Goal: Feedback & Contribution: Leave review/rating

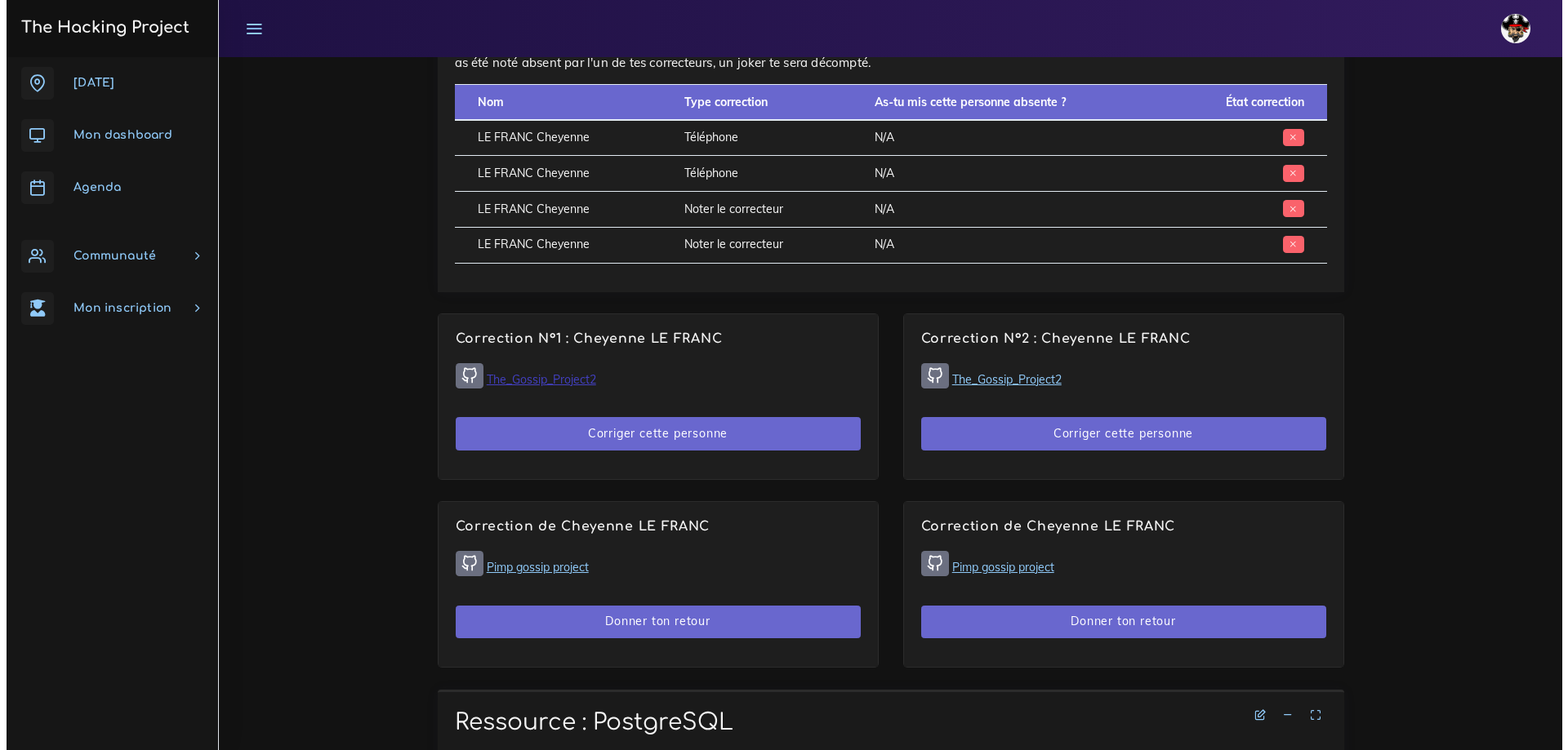
scroll to position [817, 0]
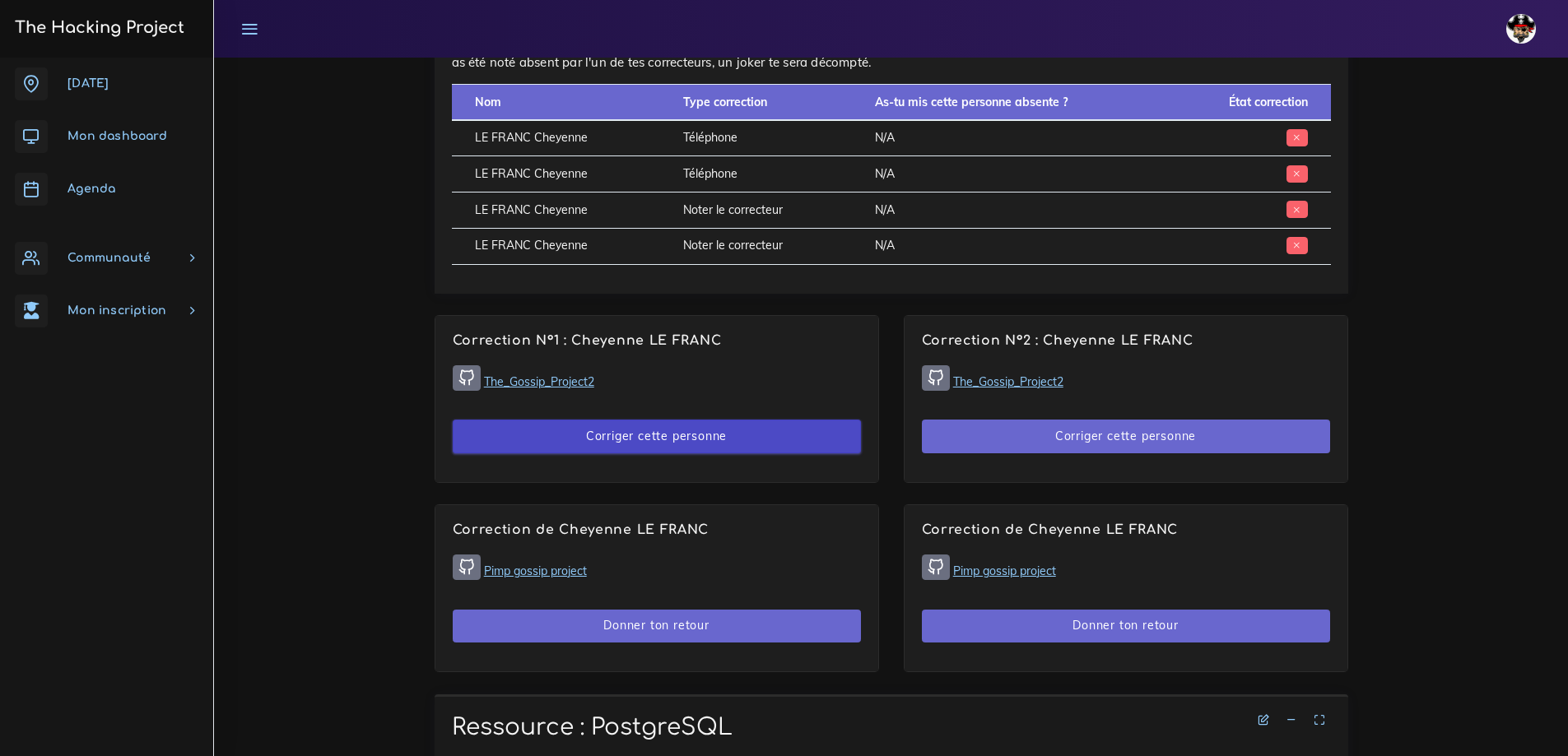
click at [645, 439] on button "Corriger cette personne" at bounding box center [657, 436] width 408 height 34
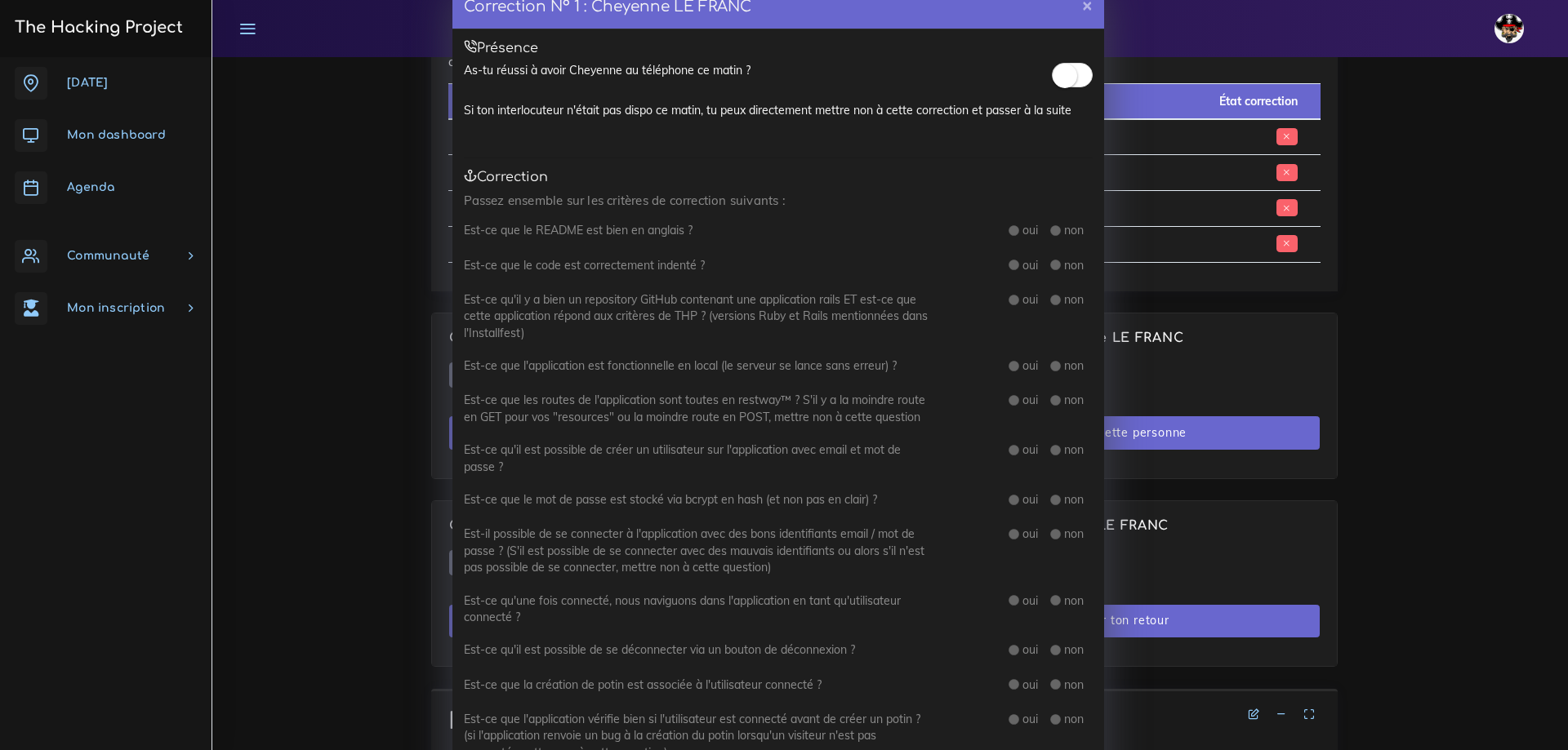
scroll to position [0, 0]
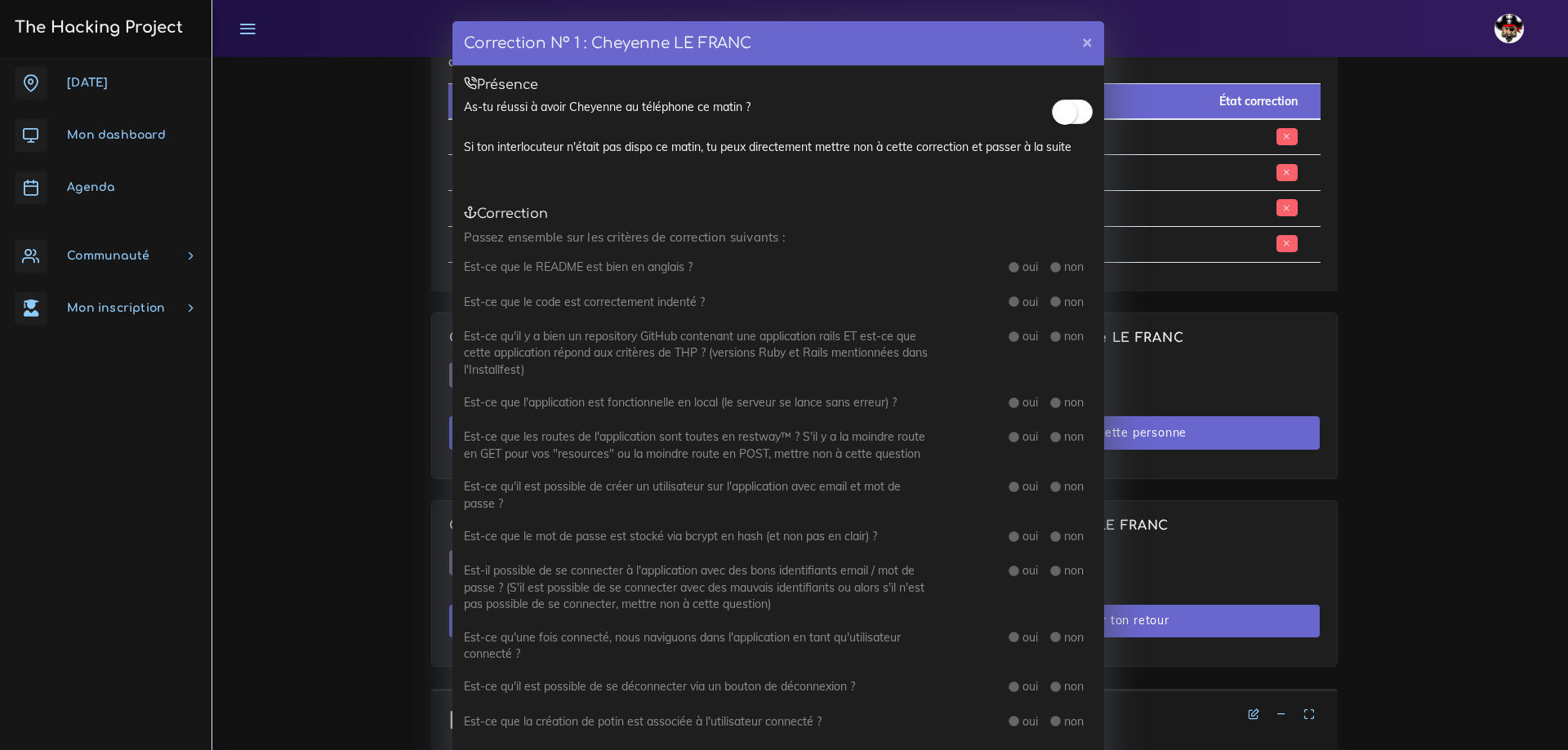
click at [1058, 125] on small at bounding box center [1065, 113] width 25 height 25
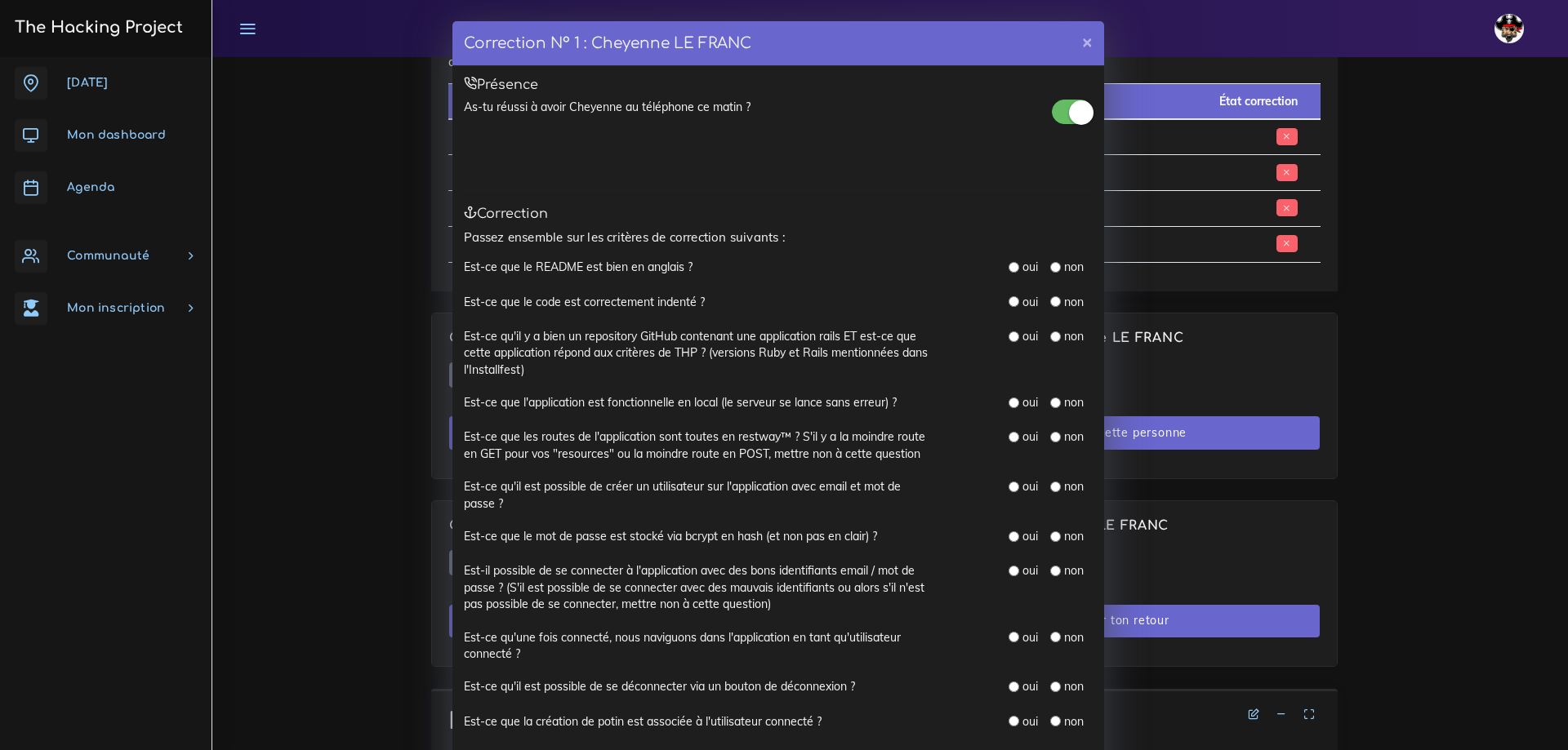
drag, startPoint x: 1007, startPoint y: 271, endPoint x: 1007, endPoint y: 282, distance: 11.0
click at [1008, 271] on input "radio" at bounding box center [1013, 267] width 10 height 10
radio input "true"
click at [1008, 299] on input "radio" at bounding box center [1013, 302] width 10 height 10
radio input "true"
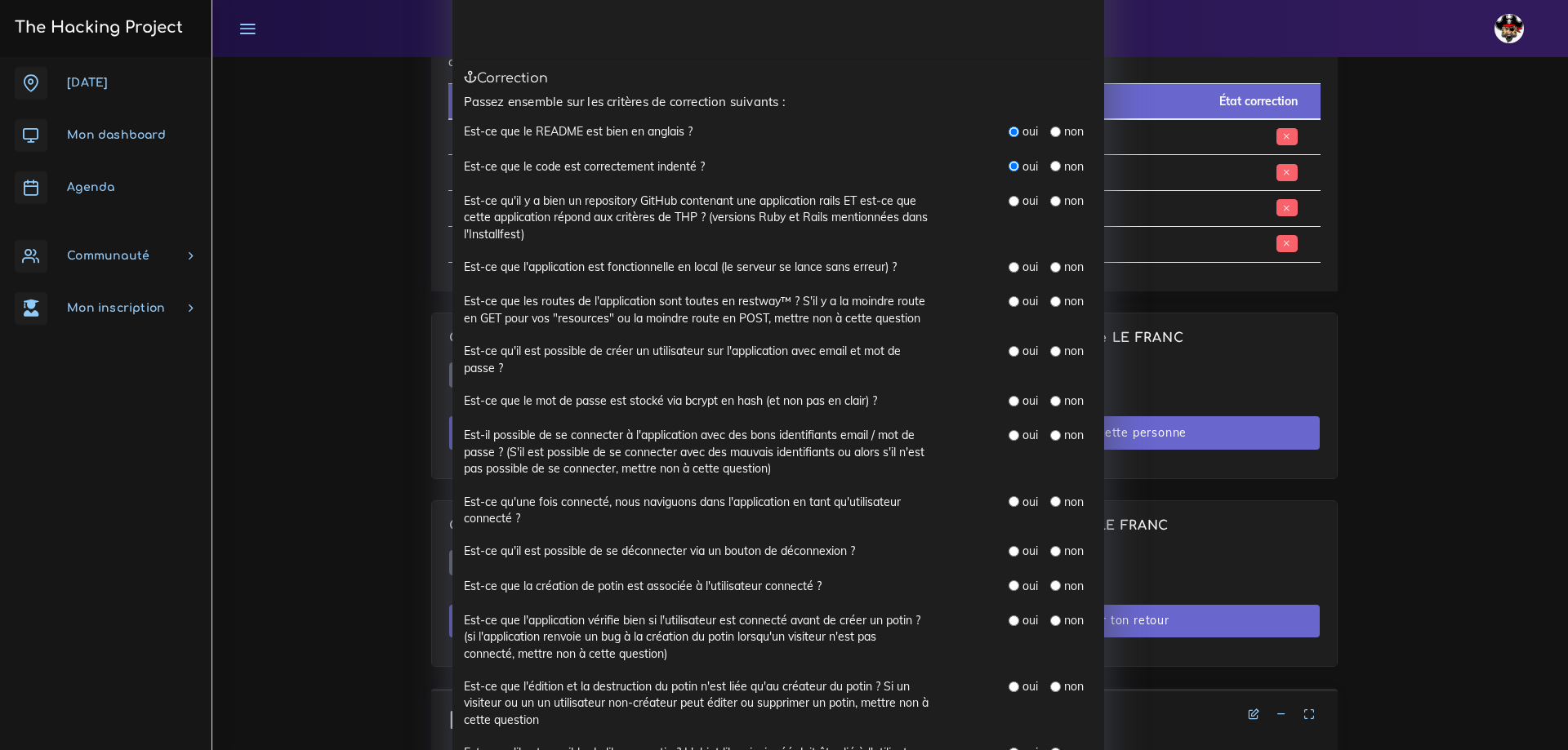
scroll to position [163, 0]
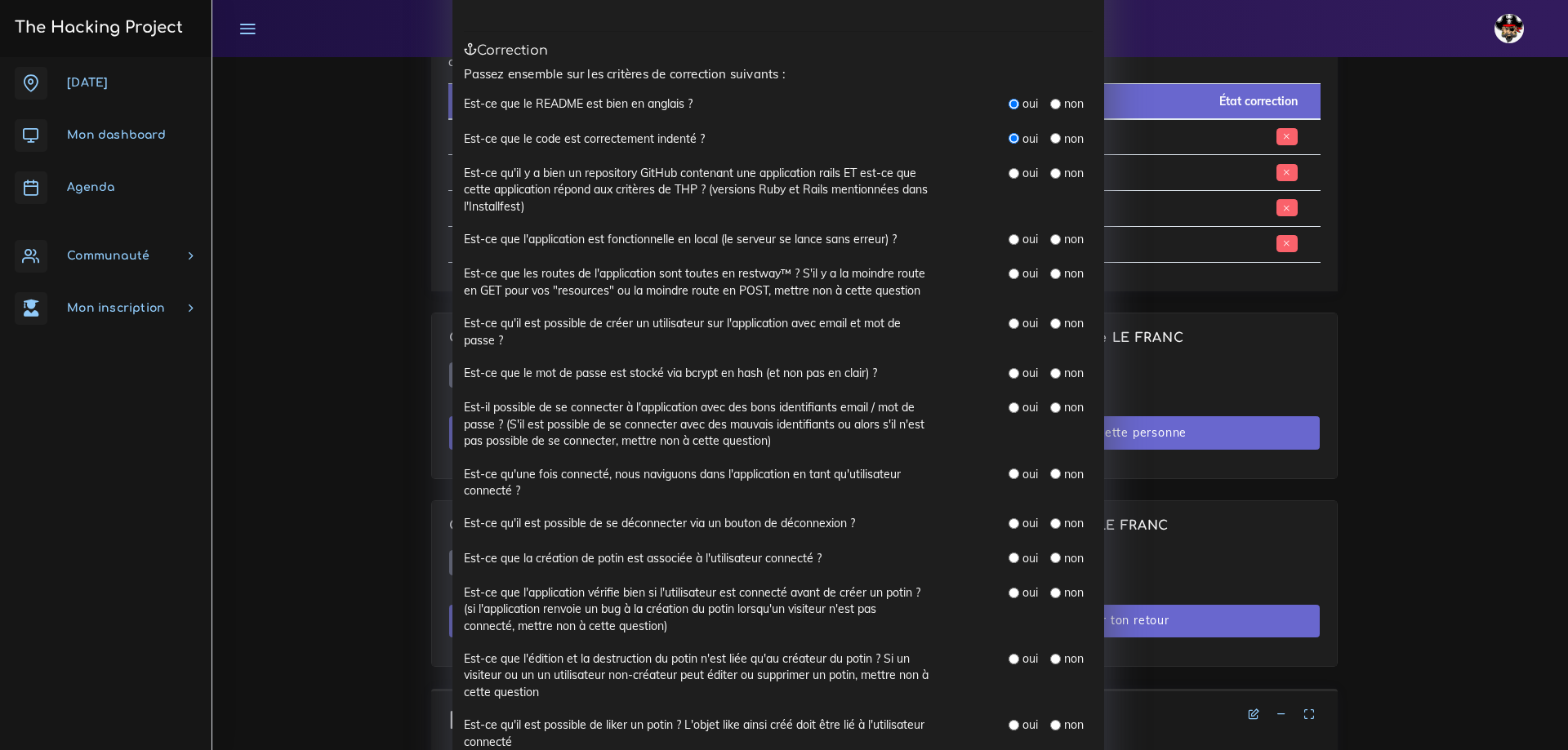
click at [1008, 173] on input "radio" at bounding box center [1013, 173] width 10 height 10
radio input "true"
click at [1008, 238] on input "radio" at bounding box center [1013, 239] width 10 height 10
radio input "true"
click at [1009, 274] on input "radio" at bounding box center [1013, 273] width 10 height 10
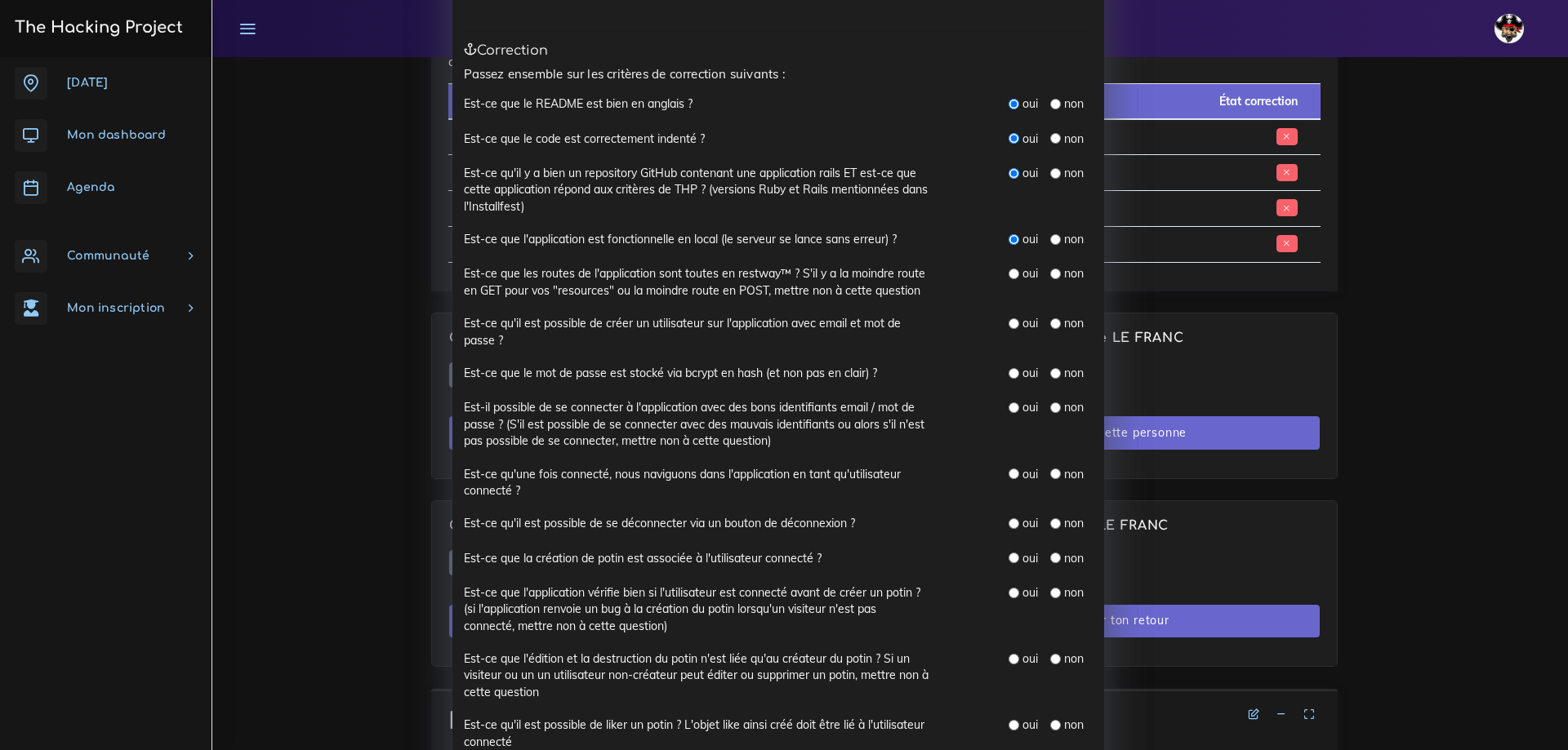
radio input "true"
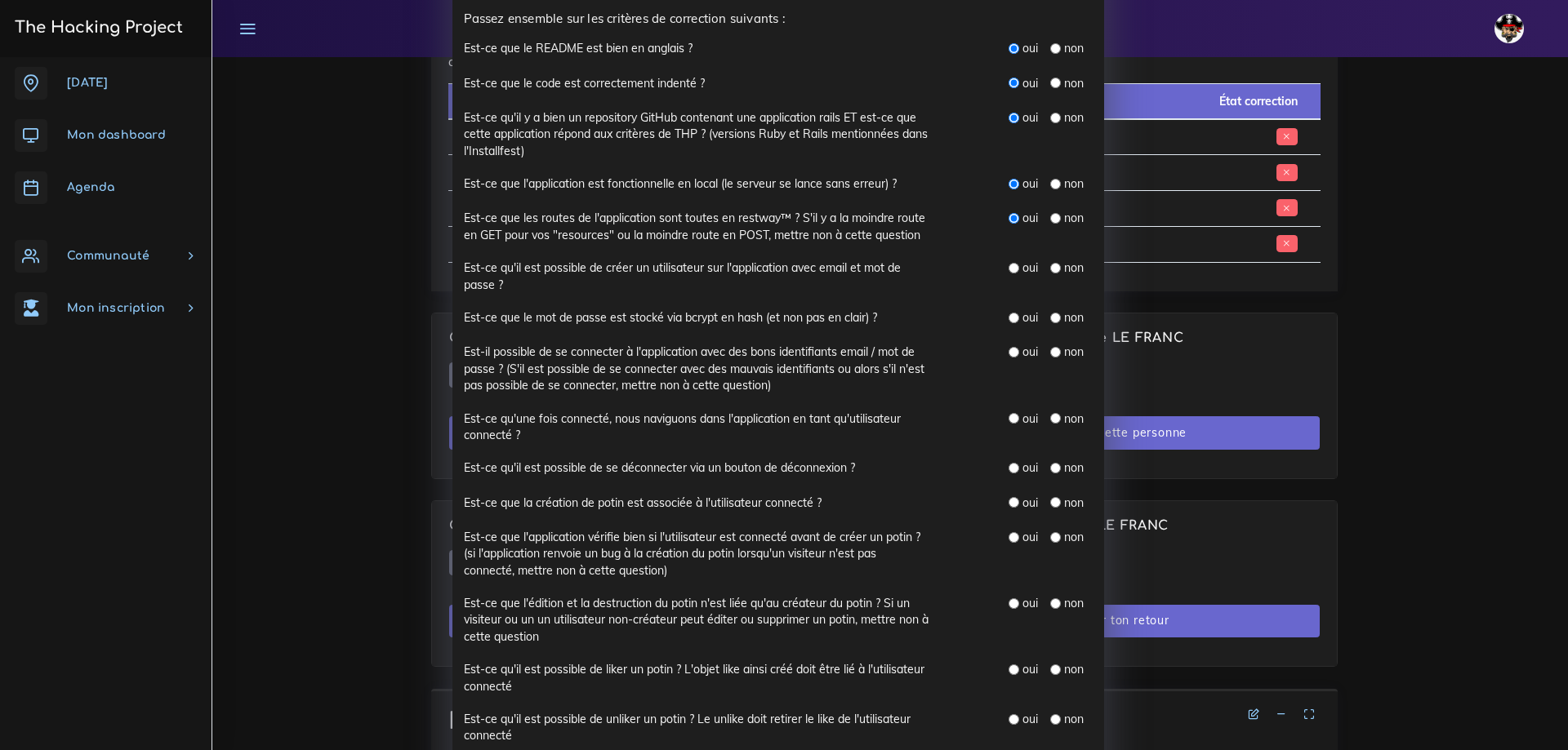
scroll to position [245, 0]
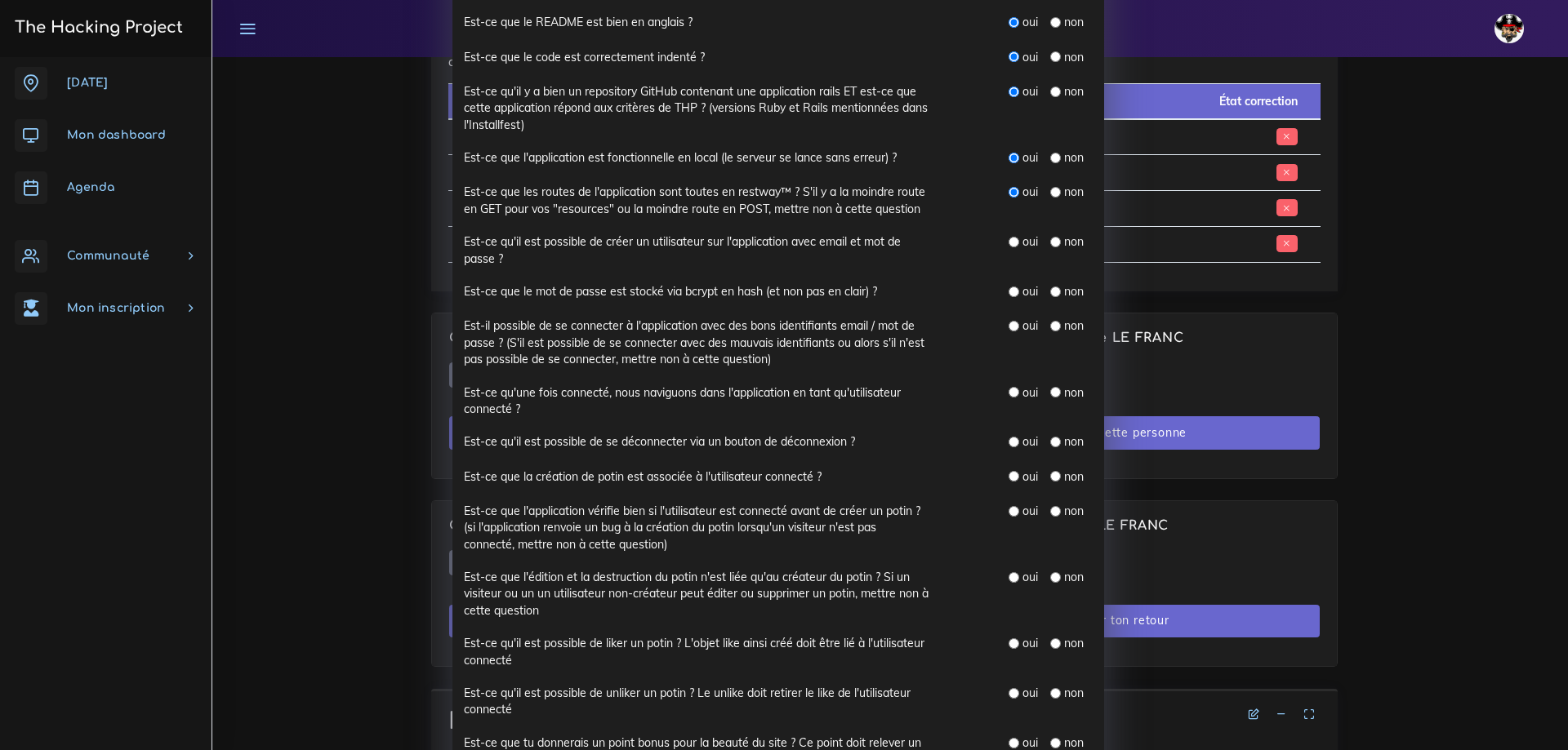
drag, startPoint x: 1004, startPoint y: 240, endPoint x: 990, endPoint y: 249, distance: 16.6
click at [1008, 241] on input "radio" at bounding box center [1013, 242] width 10 height 10
radio input "true"
drag, startPoint x: 1008, startPoint y: 290, endPoint x: 1000, endPoint y: 292, distance: 8.2
click at [1008, 290] on input "radio" at bounding box center [1013, 291] width 10 height 10
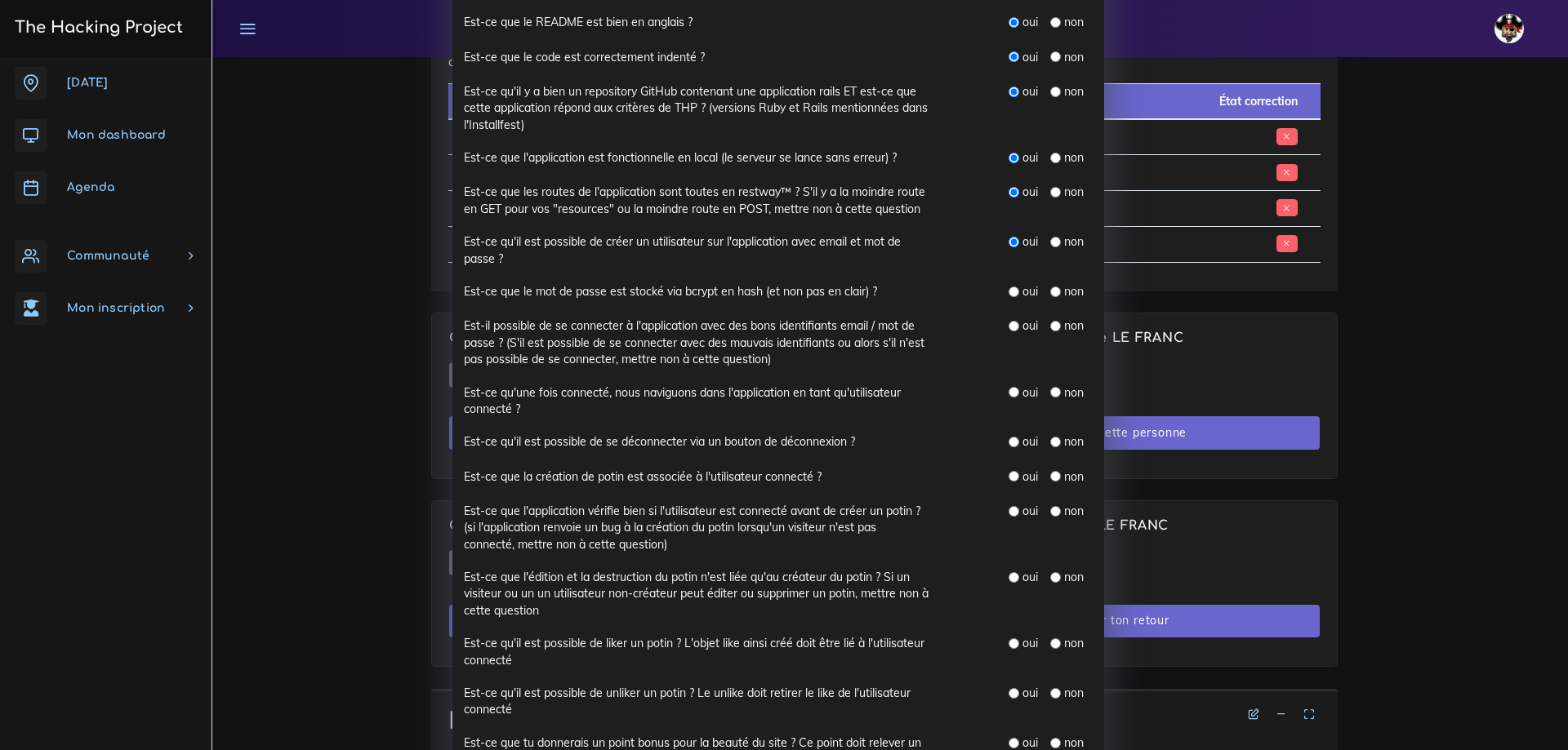
radio input "true"
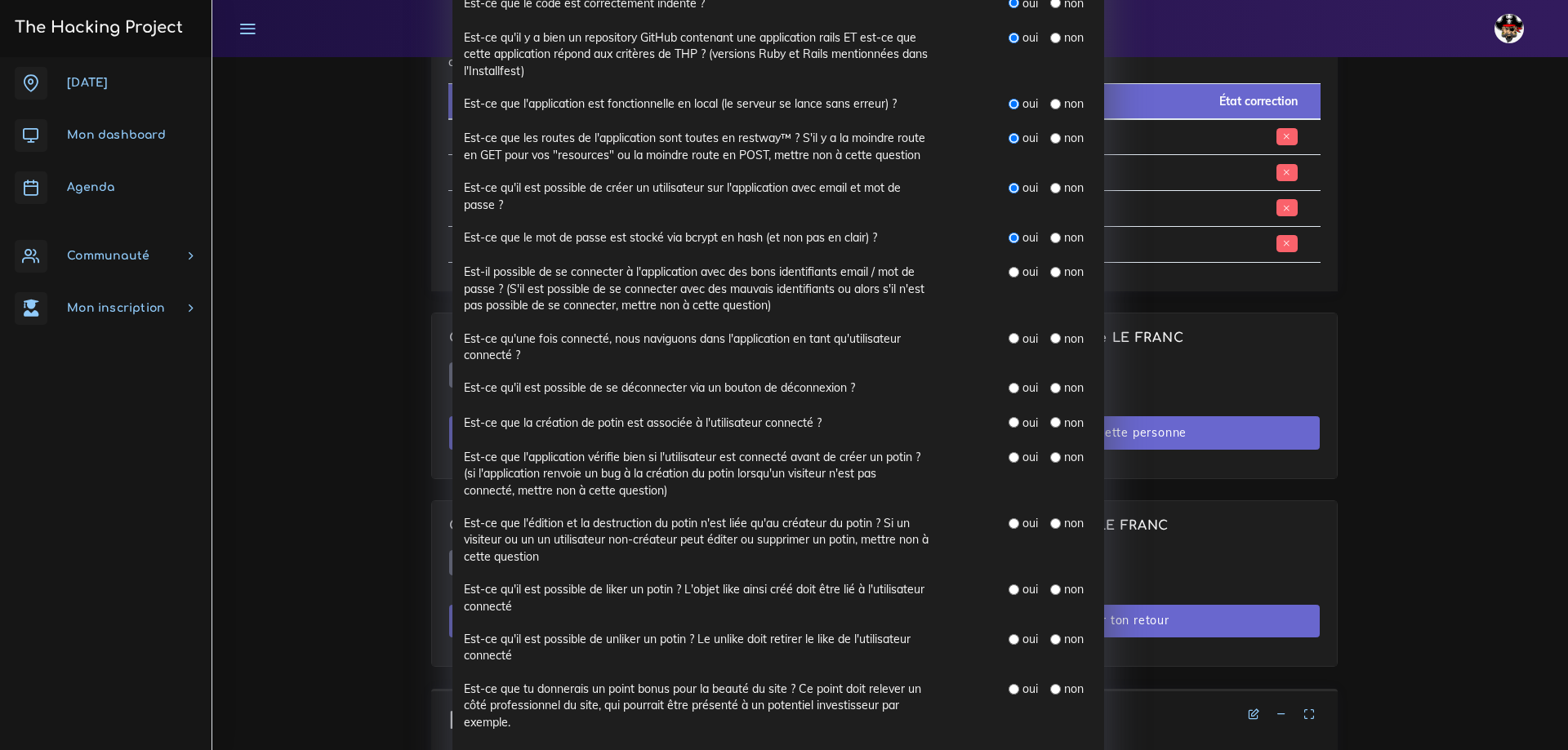
scroll to position [326, 0]
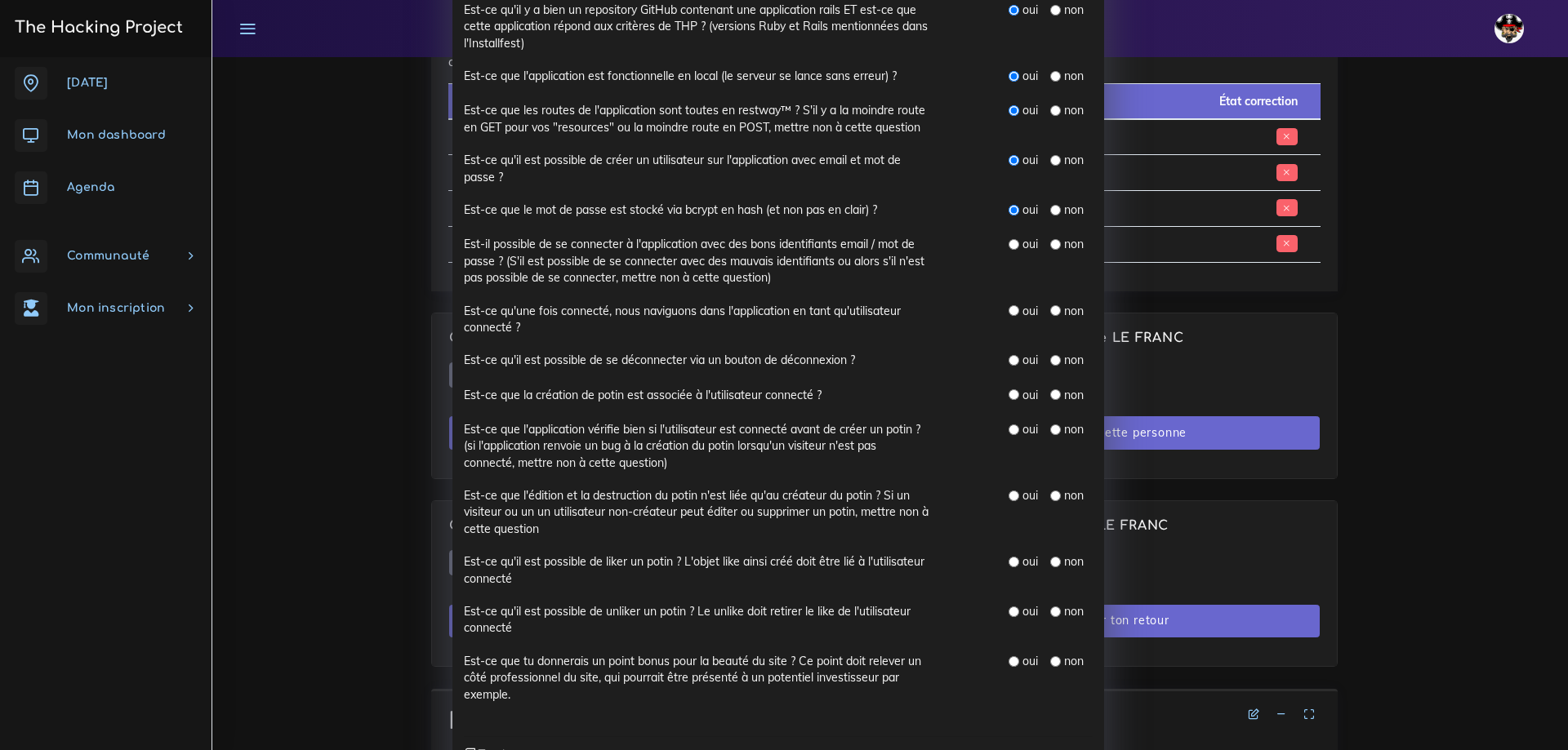
click at [1008, 247] on input "radio" at bounding box center [1013, 244] width 10 height 10
radio input "true"
click at [1008, 312] on input "radio" at bounding box center [1013, 310] width 10 height 10
radio input "true"
drag, startPoint x: 461, startPoint y: 360, endPoint x: 1081, endPoint y: 359, distance: 620.0
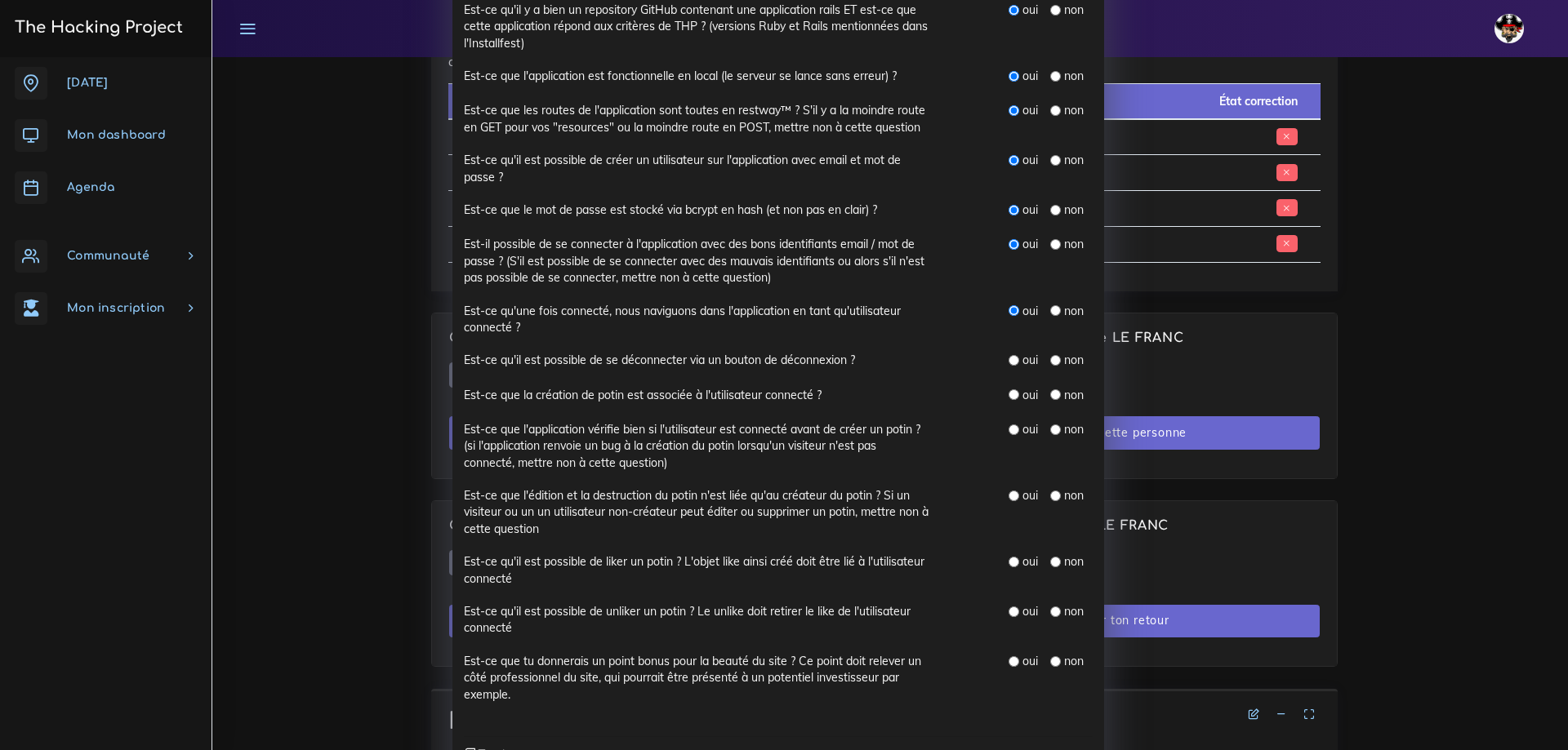
click at [1081, 359] on div "Est-ce qu'il est possible de se déconnecter via un bouton de déconnexion ? oui …" at bounding box center [778, 360] width 654 height 18
drag, startPoint x: 457, startPoint y: 392, endPoint x: 1079, endPoint y: 394, distance: 622.0
click at [1079, 394] on div "Est-ce que la création de potin est associée à l'utilisateur connecté ? oui non" at bounding box center [778, 396] width 654 height 18
click at [875, 359] on div "Est-ce qu'il est possible de se déconnecter via un bouton de déconnexion ?" at bounding box center [696, 360] width 490 height 18
drag, startPoint x: 456, startPoint y: 357, endPoint x: 1042, endPoint y: 362, distance: 586.0
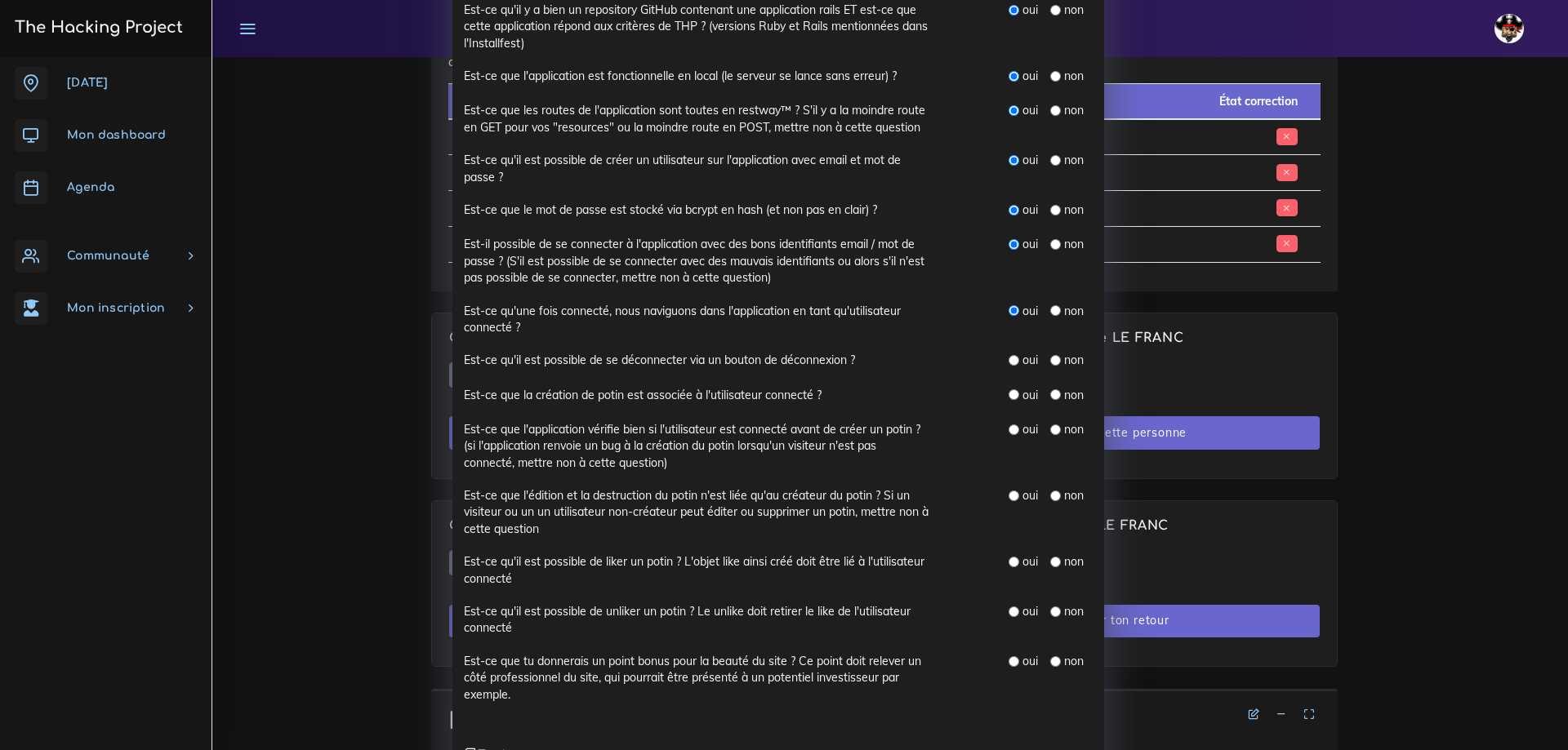
click at [1079, 362] on div "Est-ce qu'il est possible de se déconnecter via un bouton de déconnexion ? oui …" at bounding box center [778, 360] width 654 height 18
click at [852, 361] on div "Est-ce qu'il est possible de se déconnecter via un bouton de déconnexion ?" at bounding box center [696, 360] width 490 height 18
drag, startPoint x: 461, startPoint y: 359, endPoint x: 850, endPoint y: 360, distance: 389.0
click at [850, 360] on div "Est-ce qu'il est possible de se déconnecter via un bouton de déconnexion ?" at bounding box center [696, 360] width 490 height 18
drag, startPoint x: 461, startPoint y: 395, endPoint x: 823, endPoint y: 393, distance: 362.0
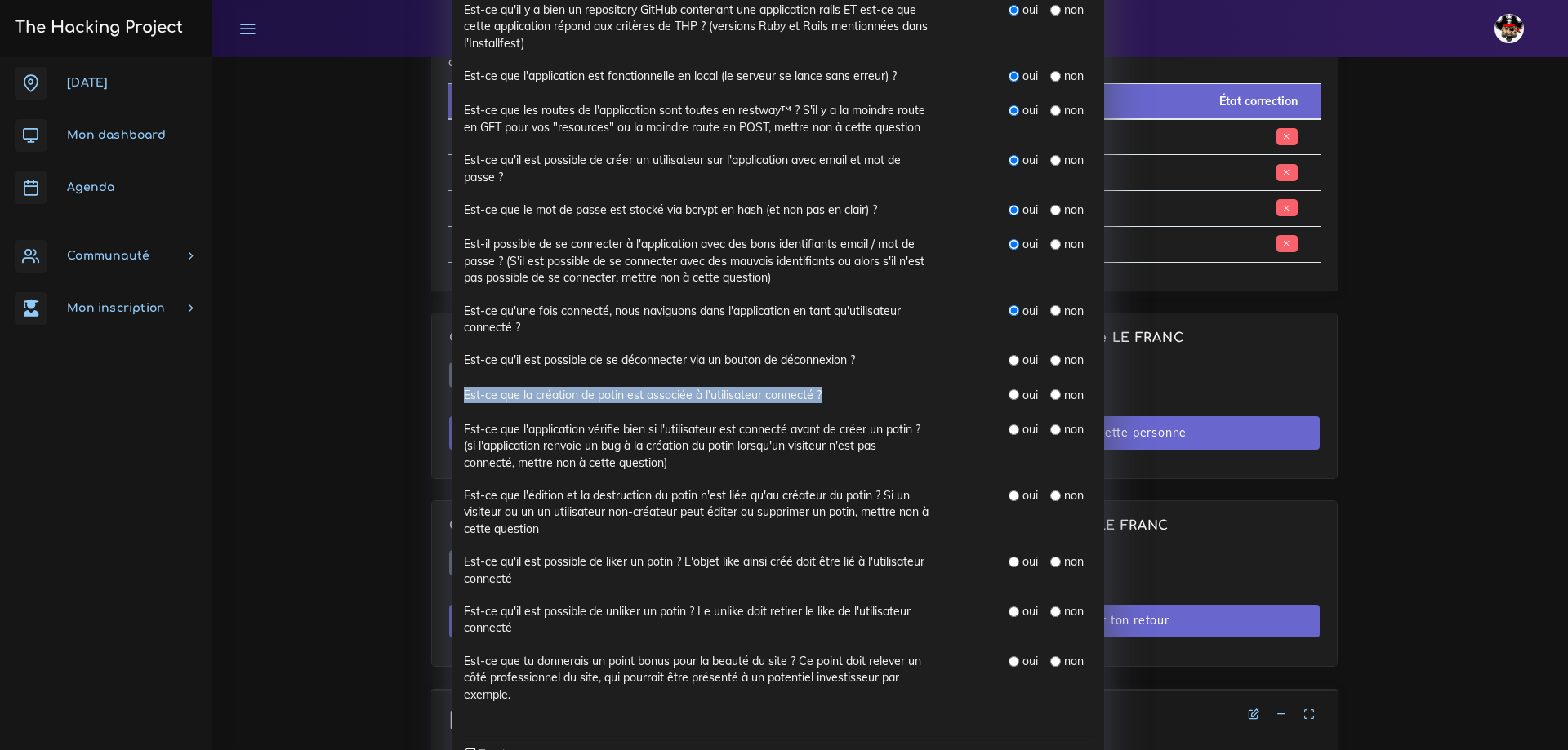
click at [823, 393] on div "Est-ce que la création de potin est associée à l'utilisateur connecté ?" at bounding box center [696, 396] width 490 height 18
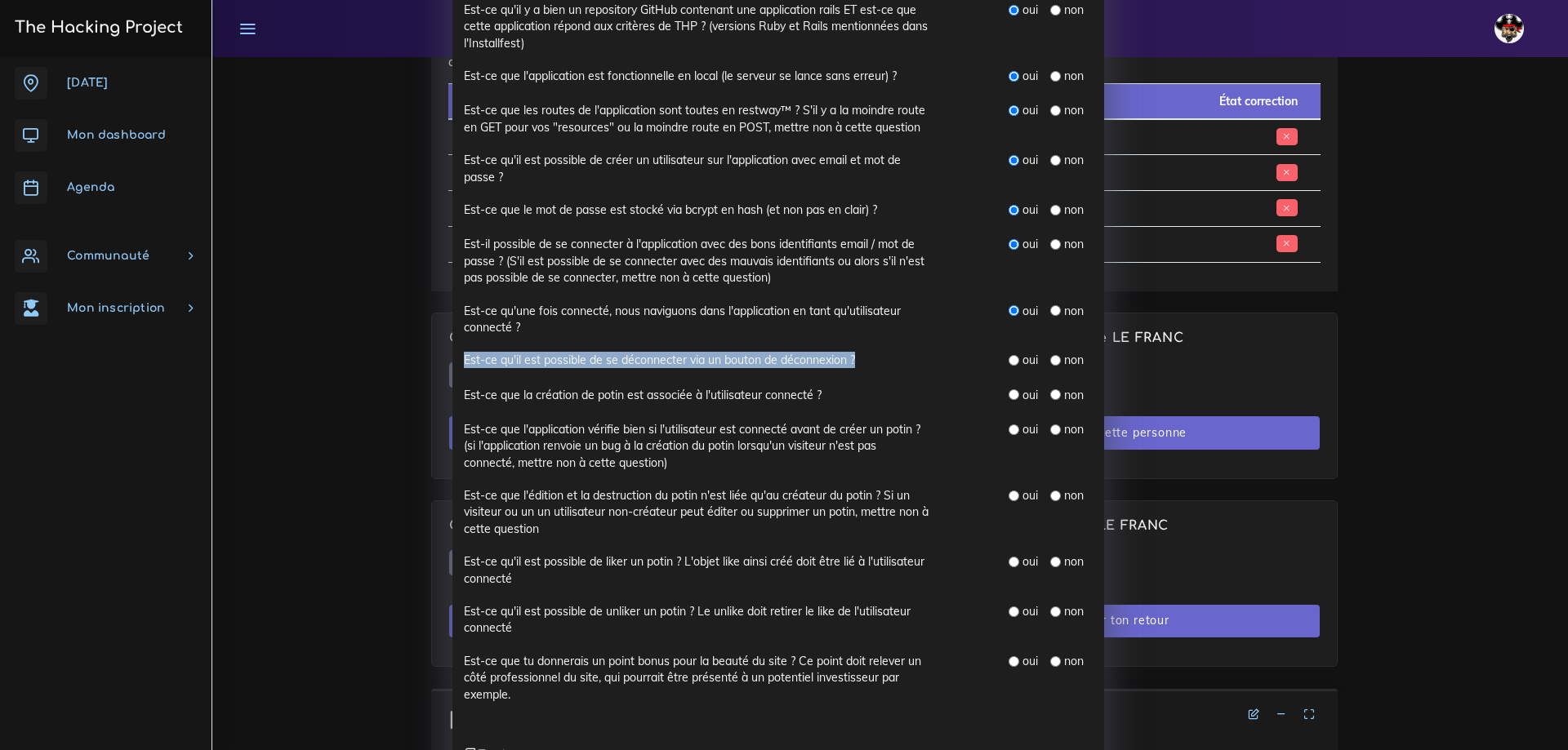
drag, startPoint x: 459, startPoint y: 358, endPoint x: 851, endPoint y: 366, distance: 392.1
click at [851, 366] on div "Est-ce qu'il est possible de se déconnecter via un bouton de déconnexion ?" at bounding box center [696, 360] width 490 height 18
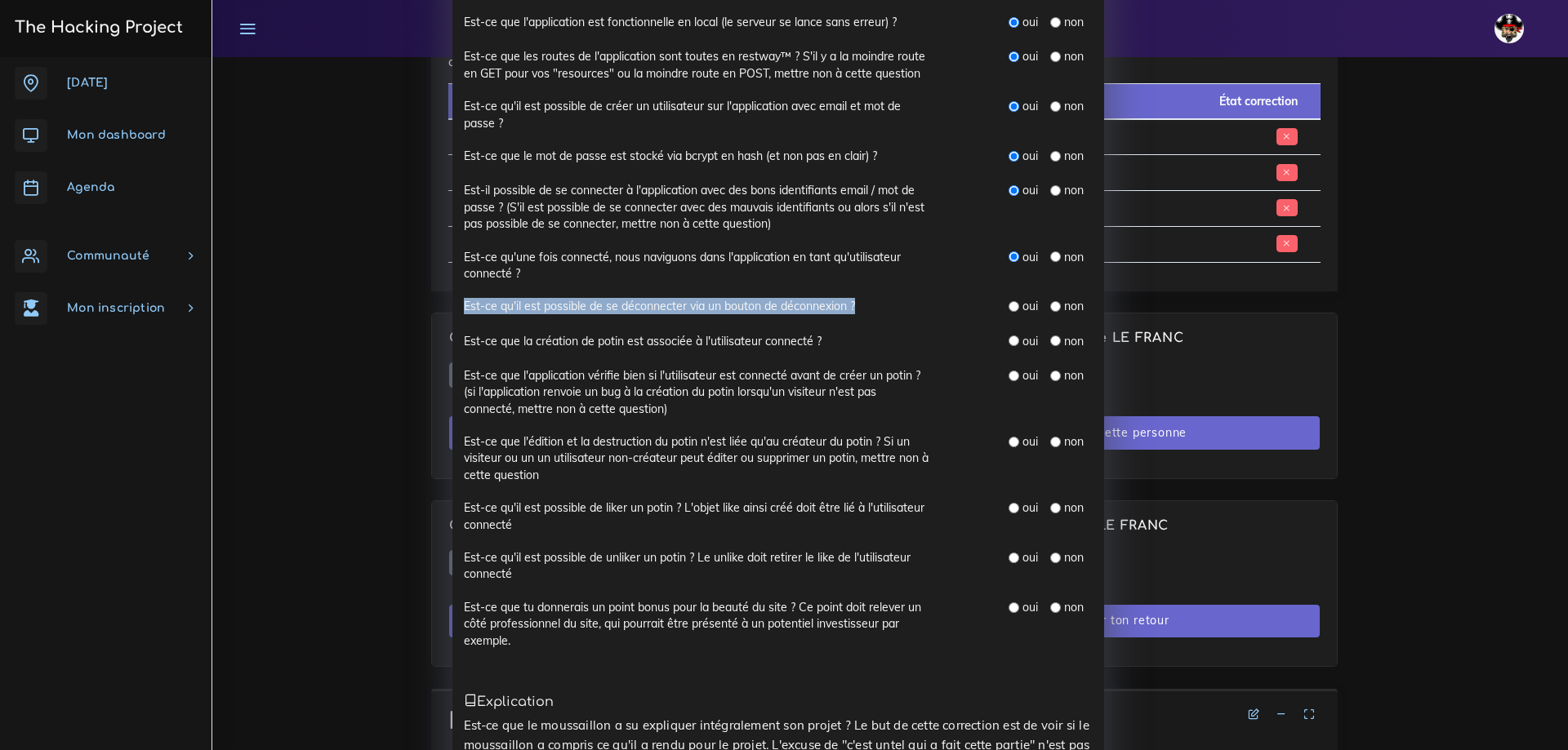
scroll to position [408, 0]
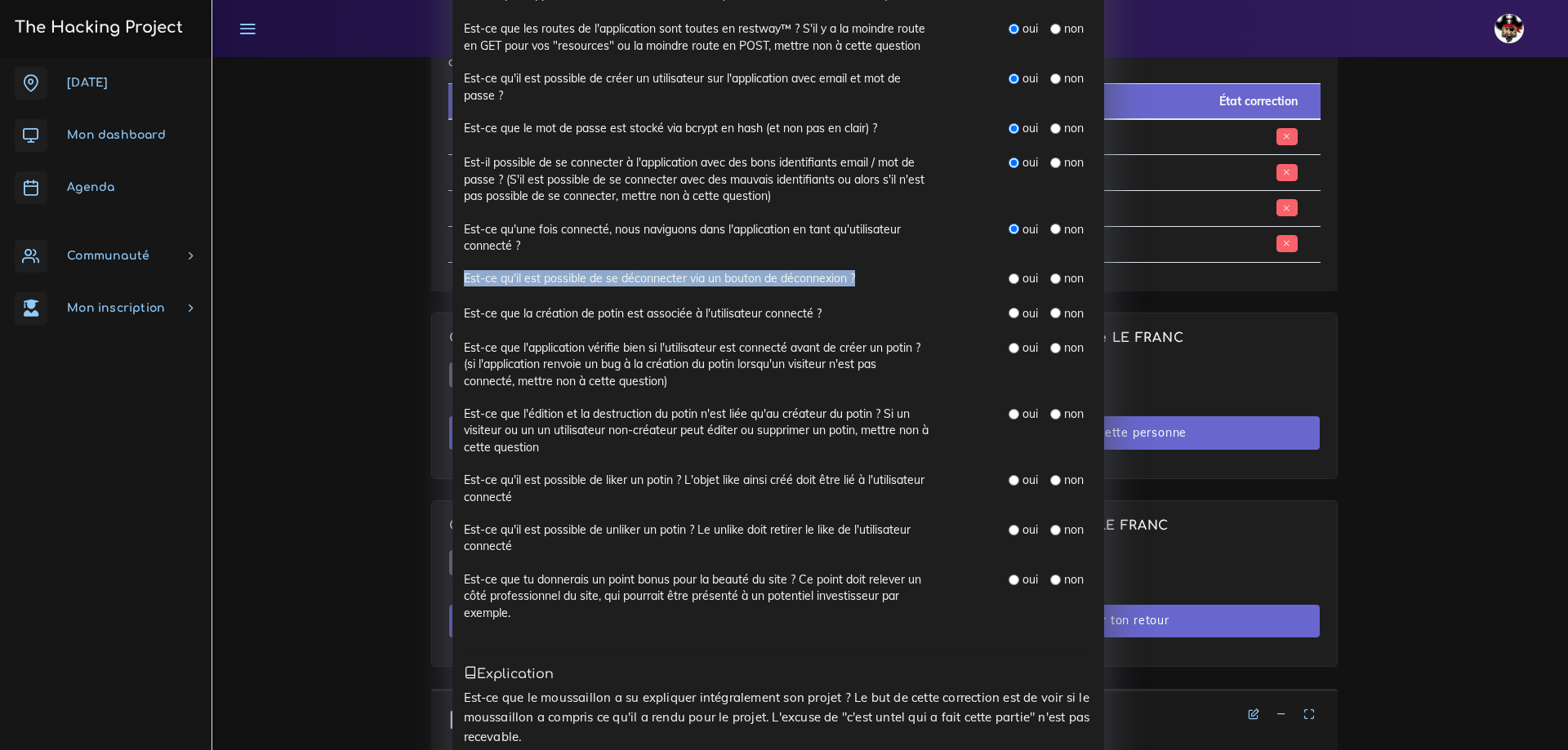
click at [1011, 278] on input "radio" at bounding box center [1013, 278] width 10 height 10
radio input "true"
click at [1008, 314] on input "radio" at bounding box center [1013, 313] width 10 height 10
radio input "true"
drag, startPoint x: 1008, startPoint y: 345, endPoint x: 987, endPoint y: 369, distance: 31.9
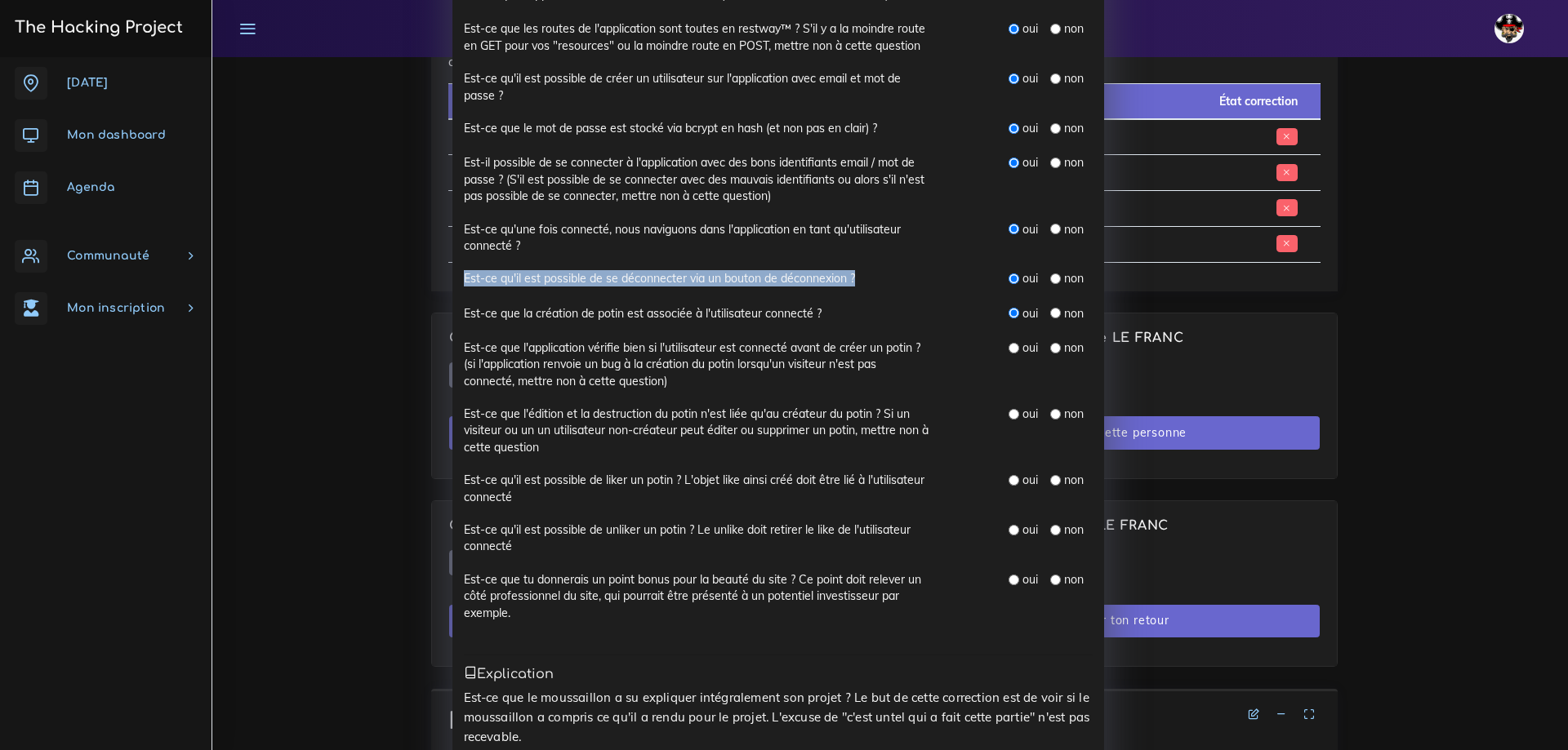
click at [1008, 345] on input "radio" at bounding box center [1013, 348] width 10 height 10
radio input "true"
click at [1008, 416] on input "radio" at bounding box center [1013, 414] width 10 height 10
radio input "true"
click at [1051, 486] on div "non" at bounding box center [1066, 479] width 33 height 16
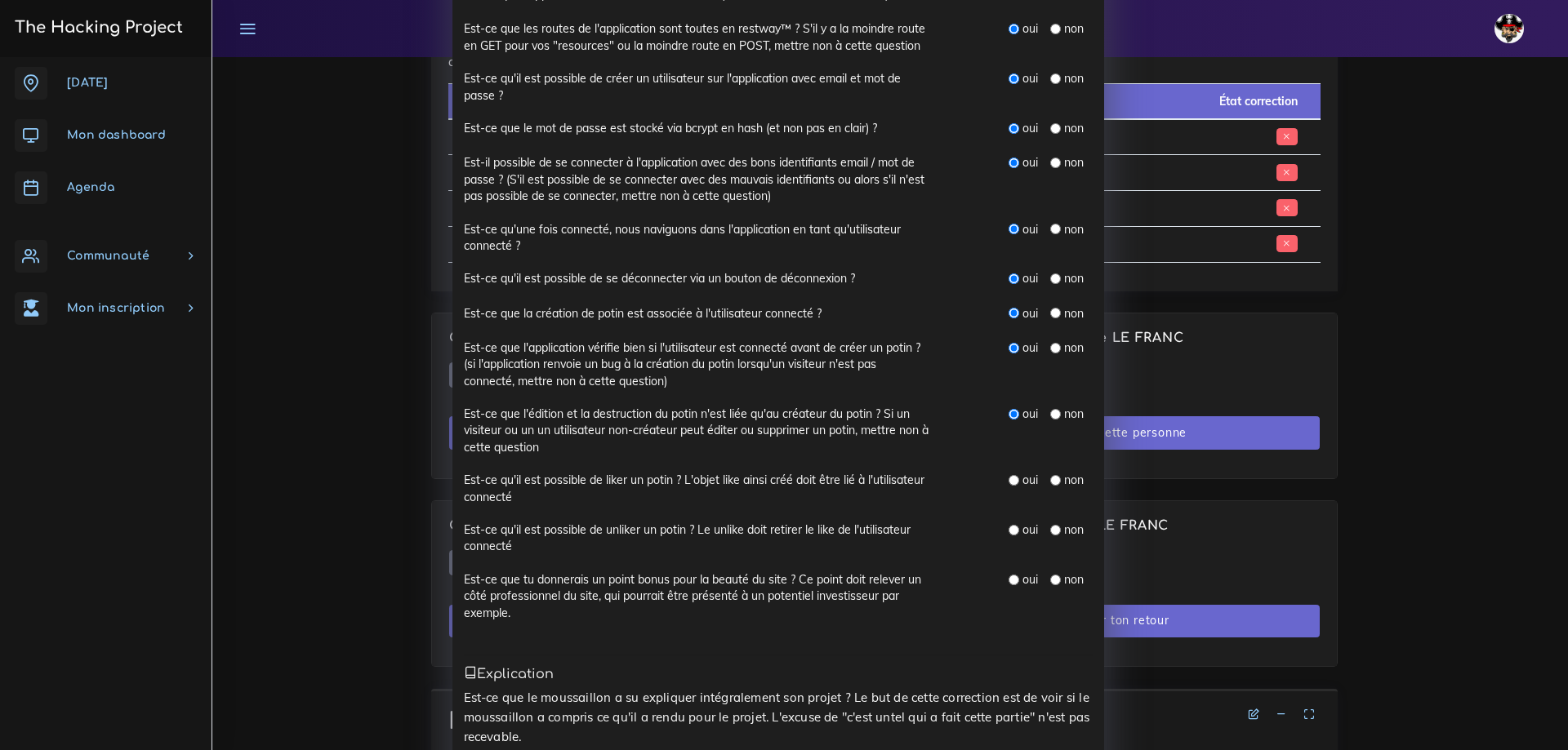
click at [1050, 483] on input "radio" at bounding box center [1055, 480] width 10 height 10
radio input "true"
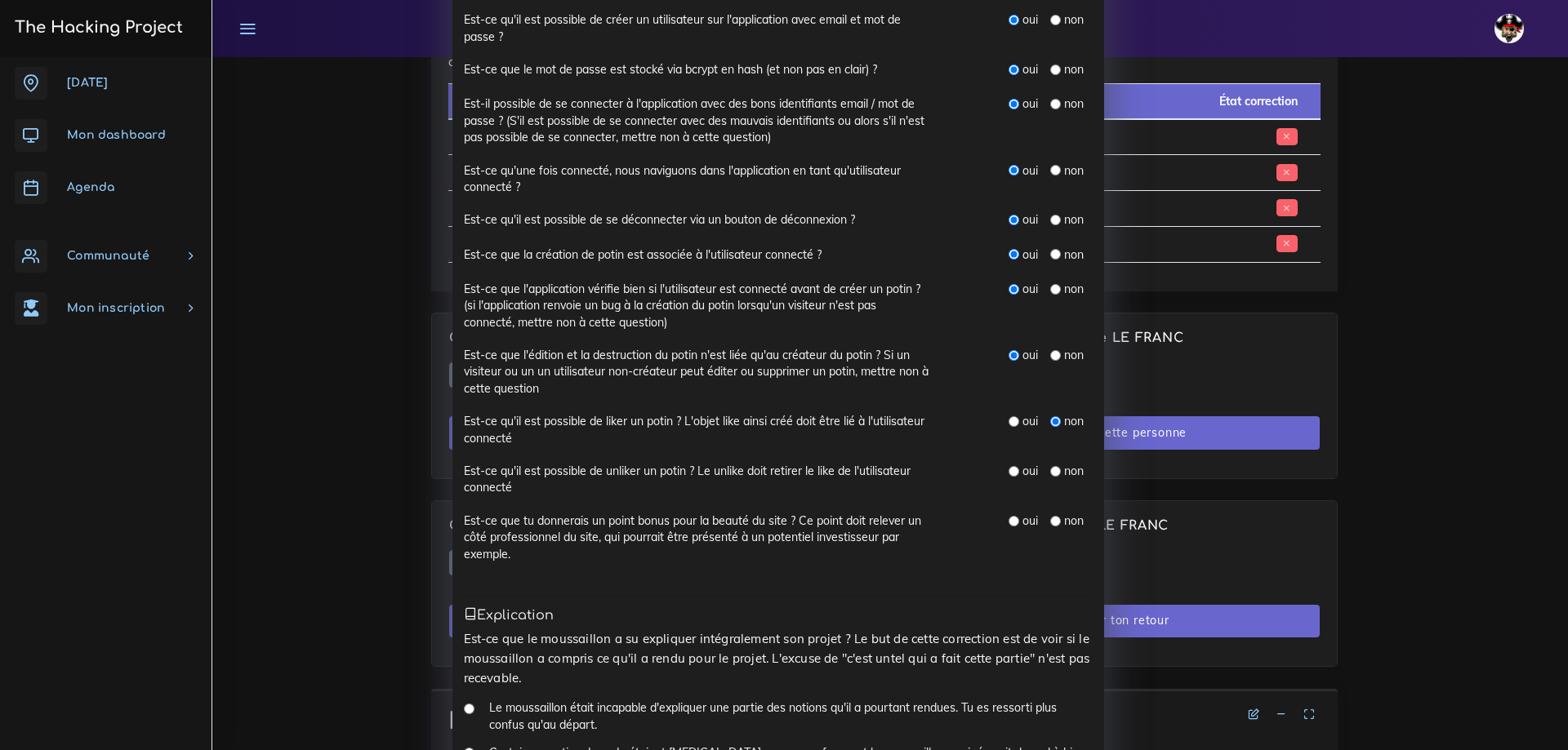
scroll to position [489, 0]
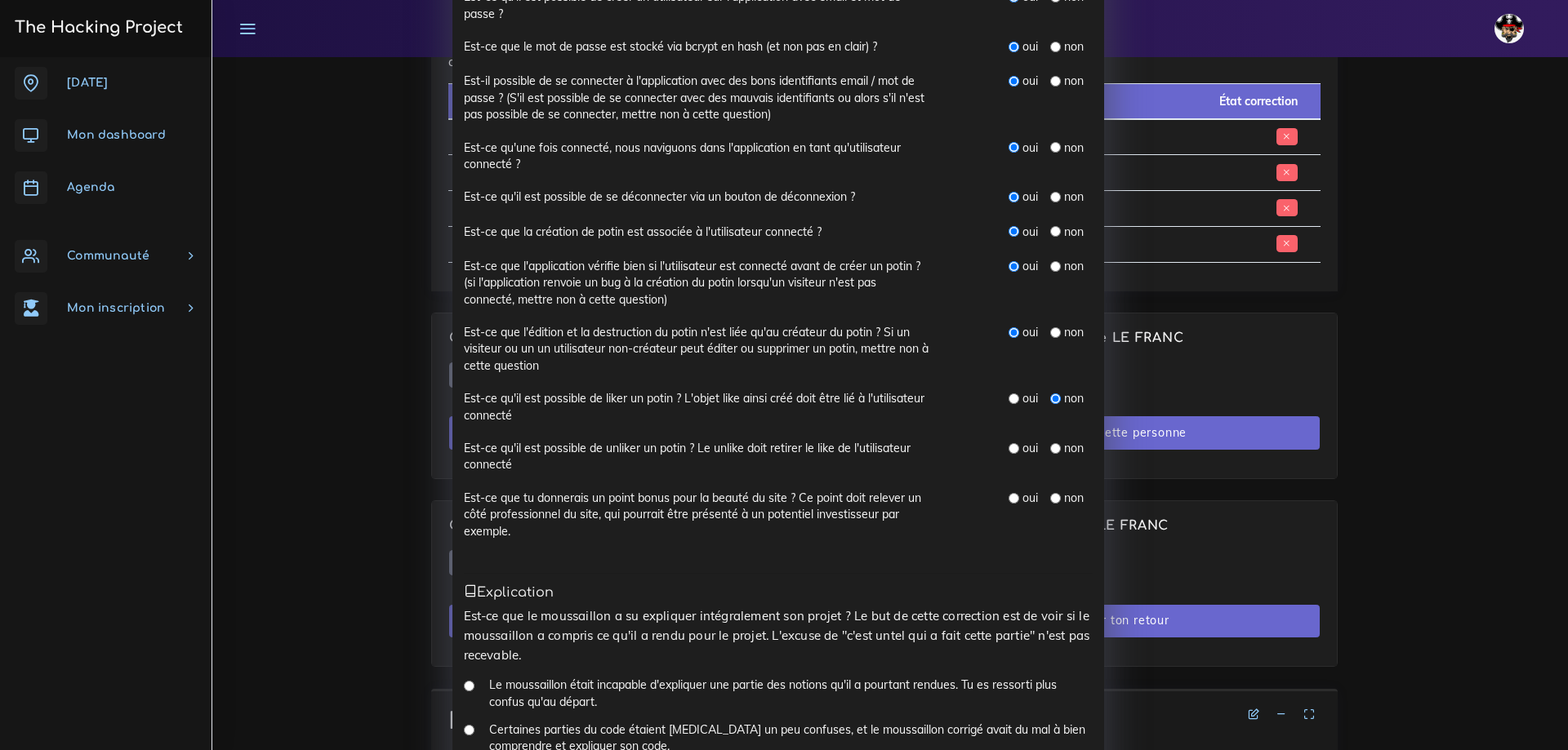
click at [1050, 451] on input "radio" at bounding box center [1055, 448] width 10 height 10
radio input "true"
click at [1008, 499] on input "radio" at bounding box center [1013, 498] width 10 height 10
radio input "true"
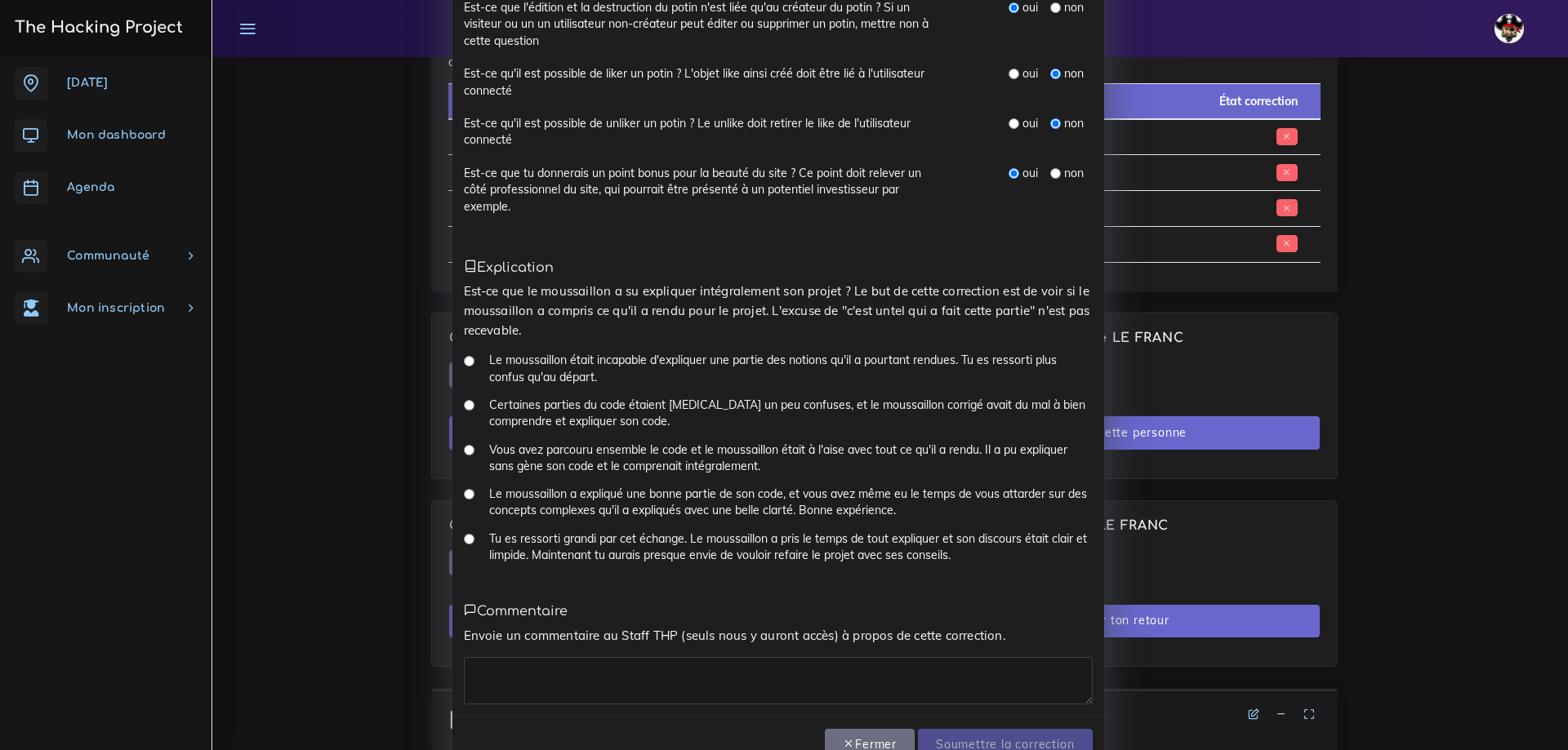
scroll to position [817, 0]
click at [464, 536] on input "Tu es ressorti grandi par cet échange. Le moussaillon a pris le temps de tout e…" at bounding box center [469, 537] width 10 height 10
radio input "true"
click at [531, 671] on textarea at bounding box center [778, 679] width 629 height 47
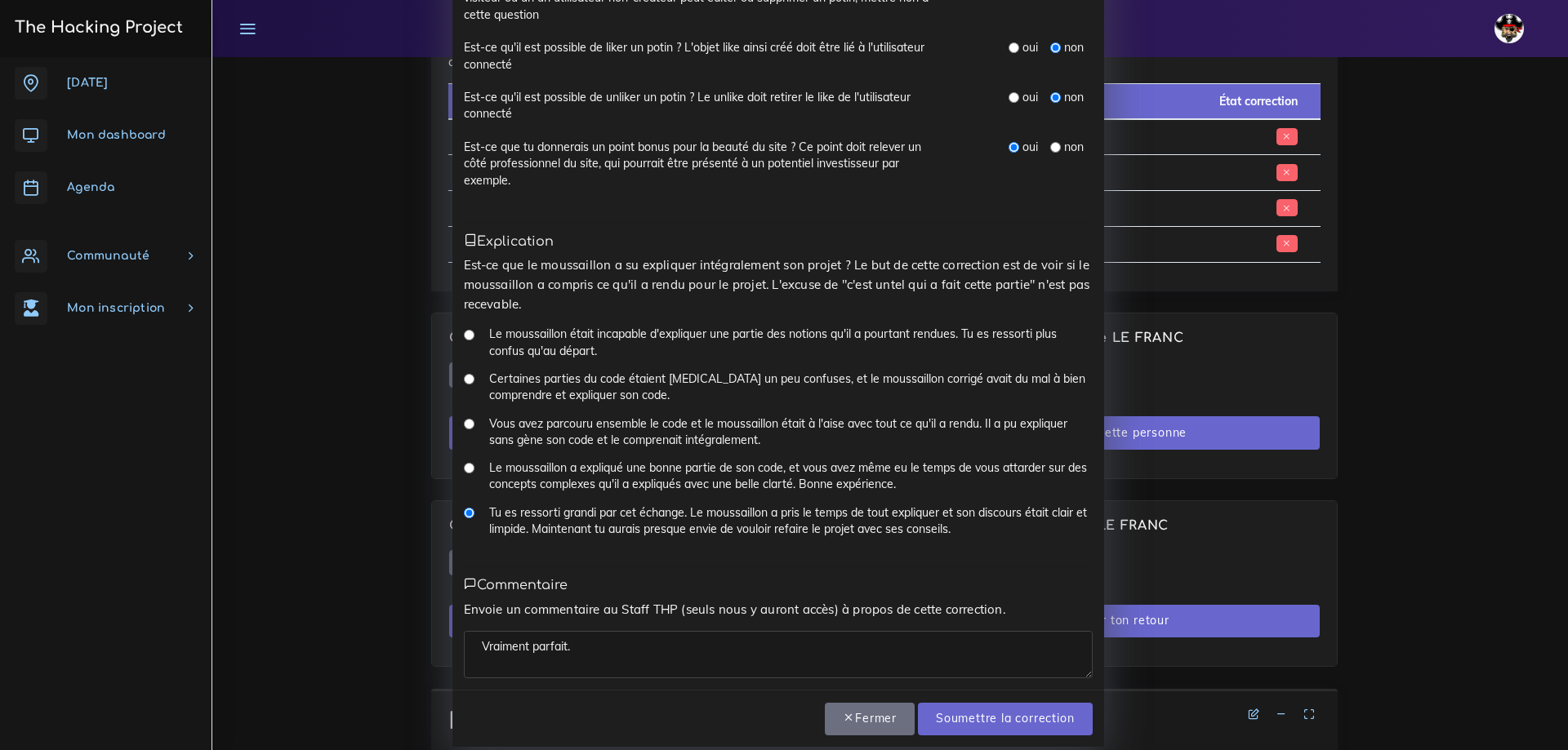
scroll to position [859, 0]
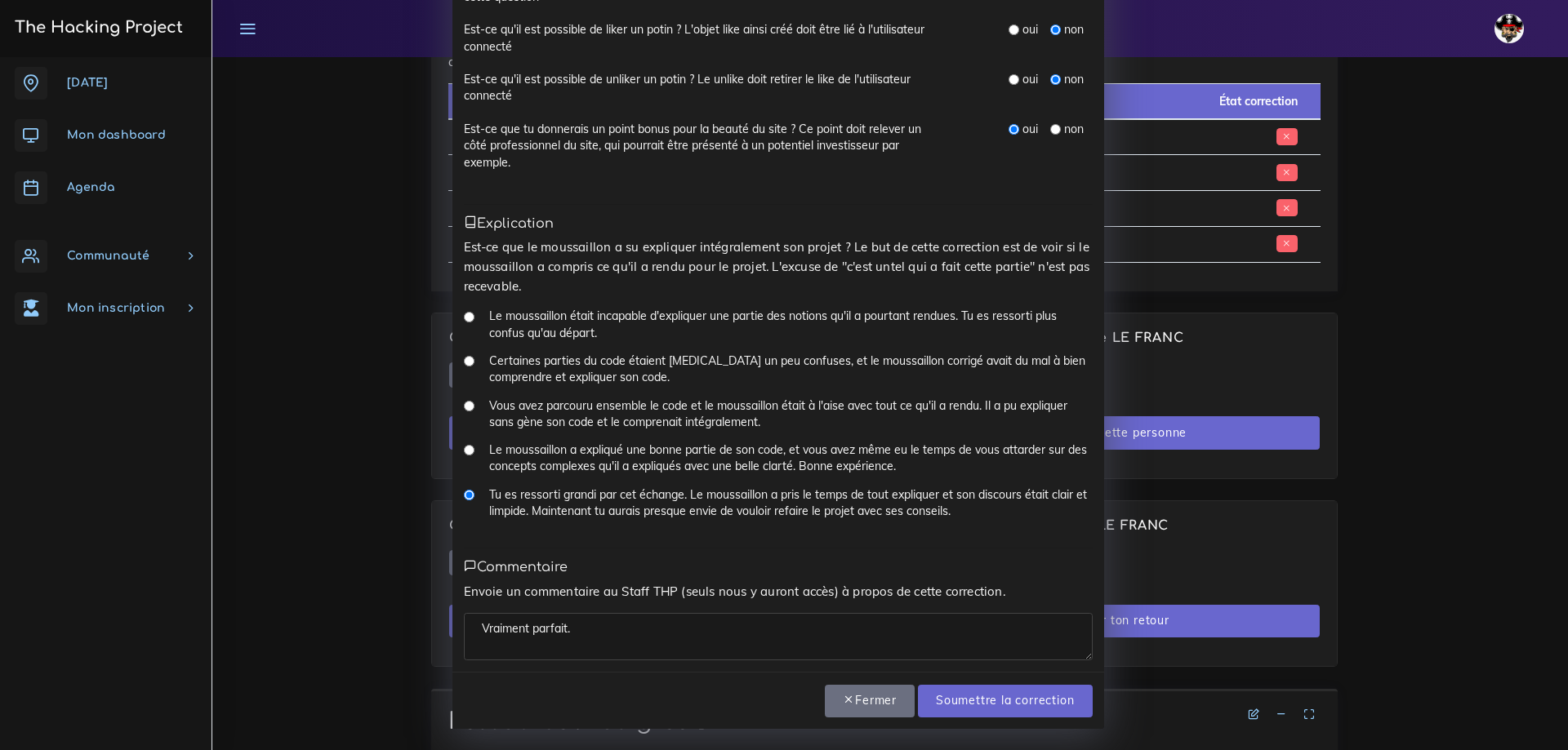
drag, startPoint x: 571, startPoint y: 625, endPoint x: 344, endPoint y: 609, distance: 227.6
click at [344, 609] on div "Correction N° 1 : Cheyenne LE FRANC × Présence As-tu réussi à avoir Cheyenne au…" at bounding box center [784, 375] width 1568 height 750
type textarea "Vraiment parfait."
click at [993, 707] on input "Soumettre la correction" at bounding box center [1005, 701] width 174 height 33
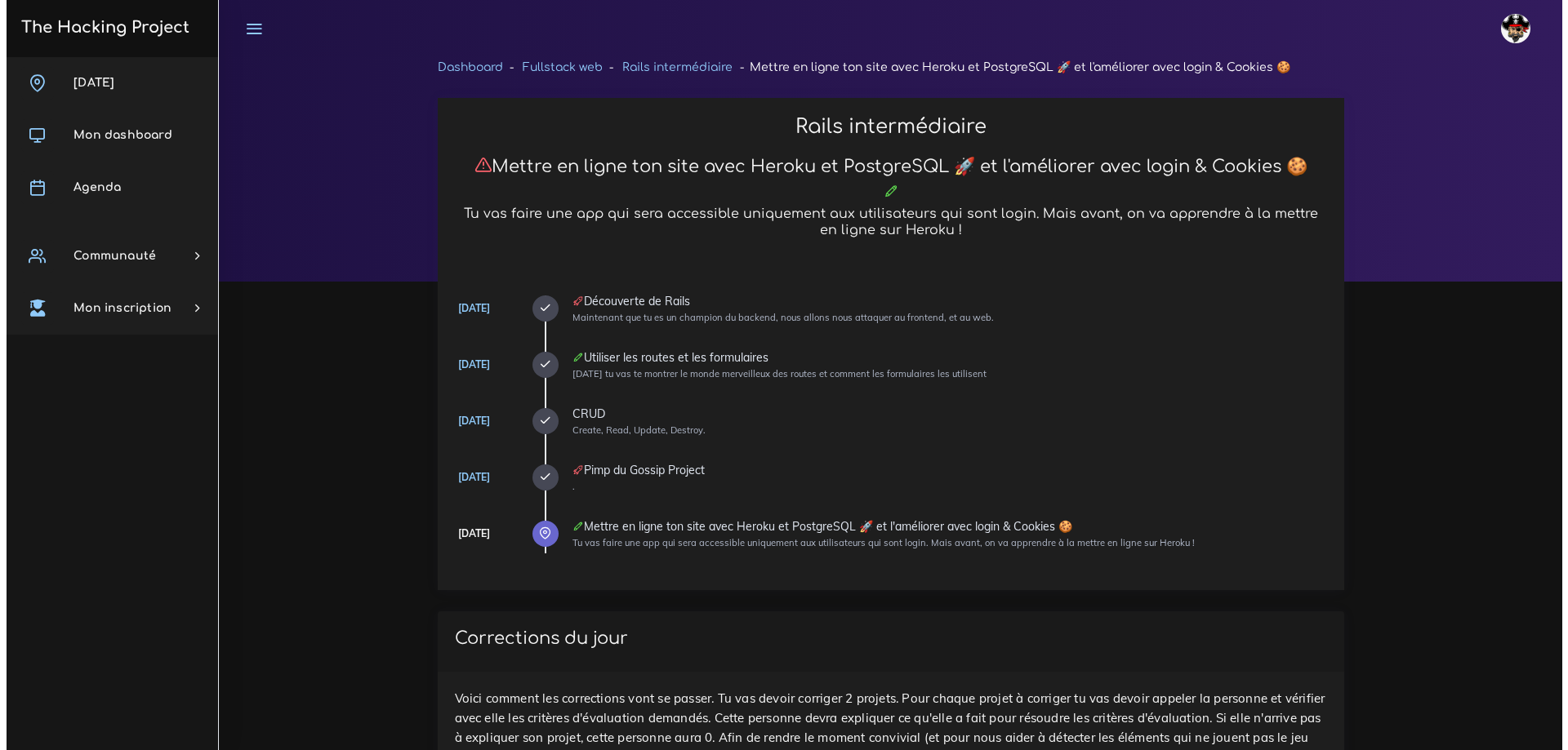
scroll to position [815, 0]
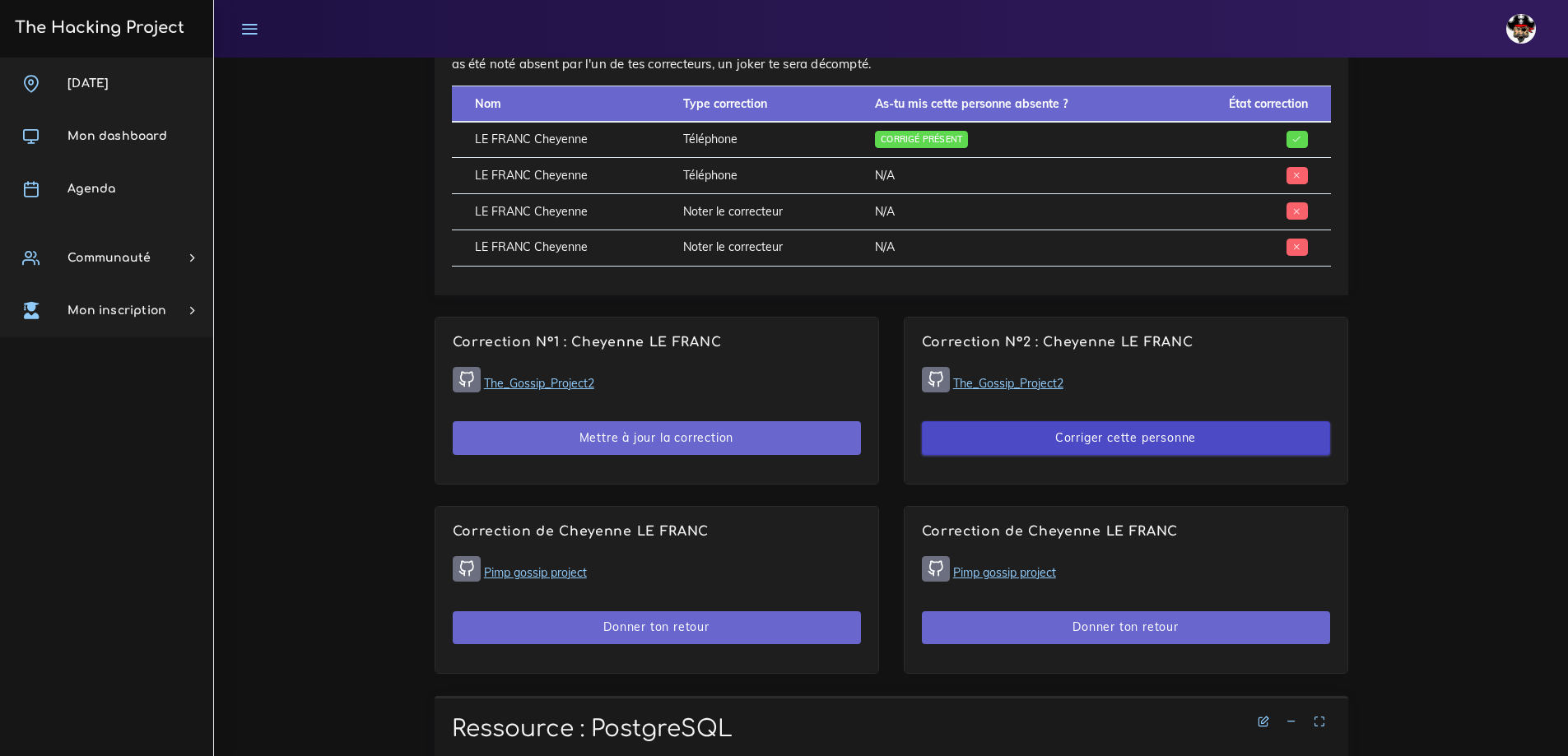
click at [1096, 439] on button "Corriger cette personne" at bounding box center [1126, 437] width 408 height 34
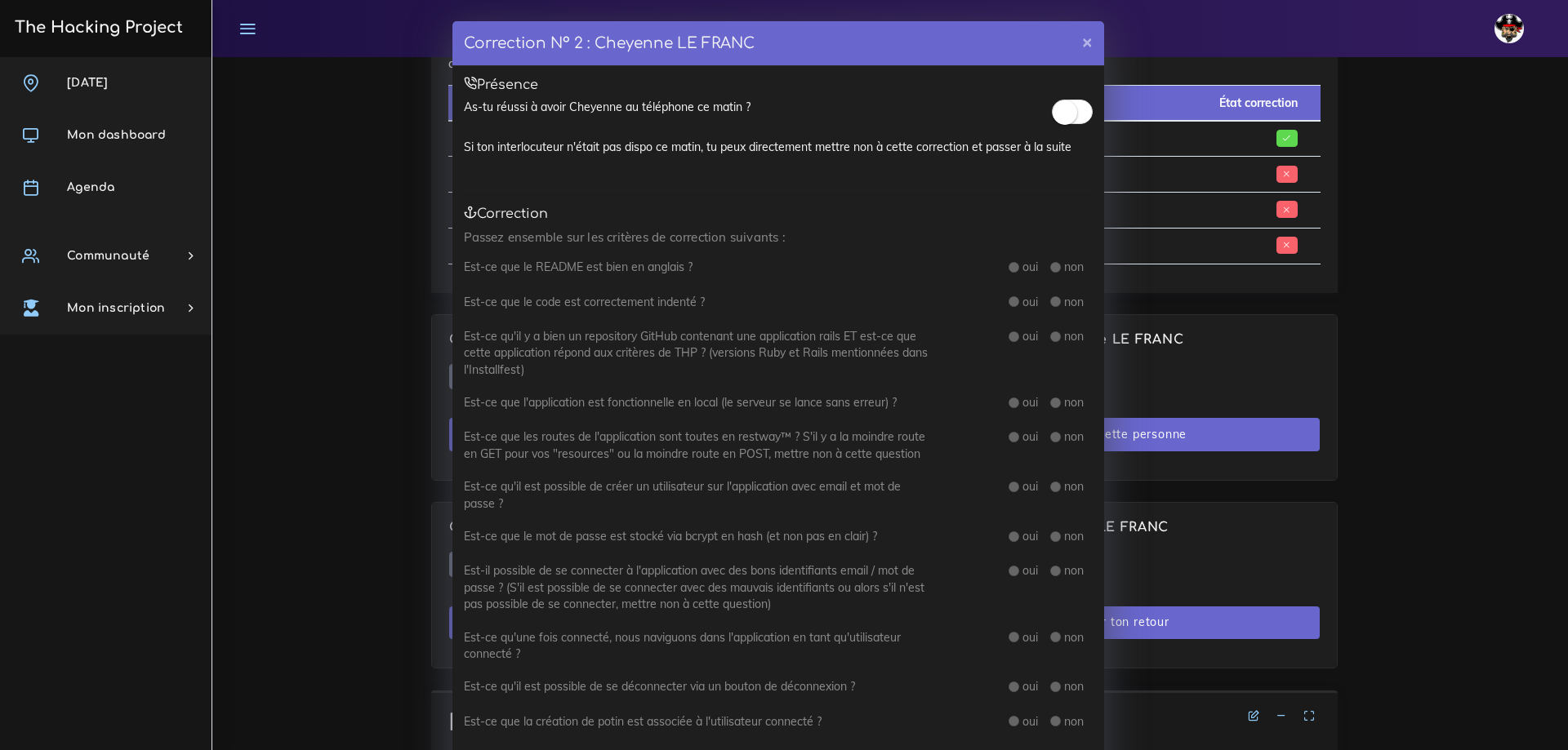
click at [1071, 101] on span at bounding box center [1072, 112] width 41 height 25
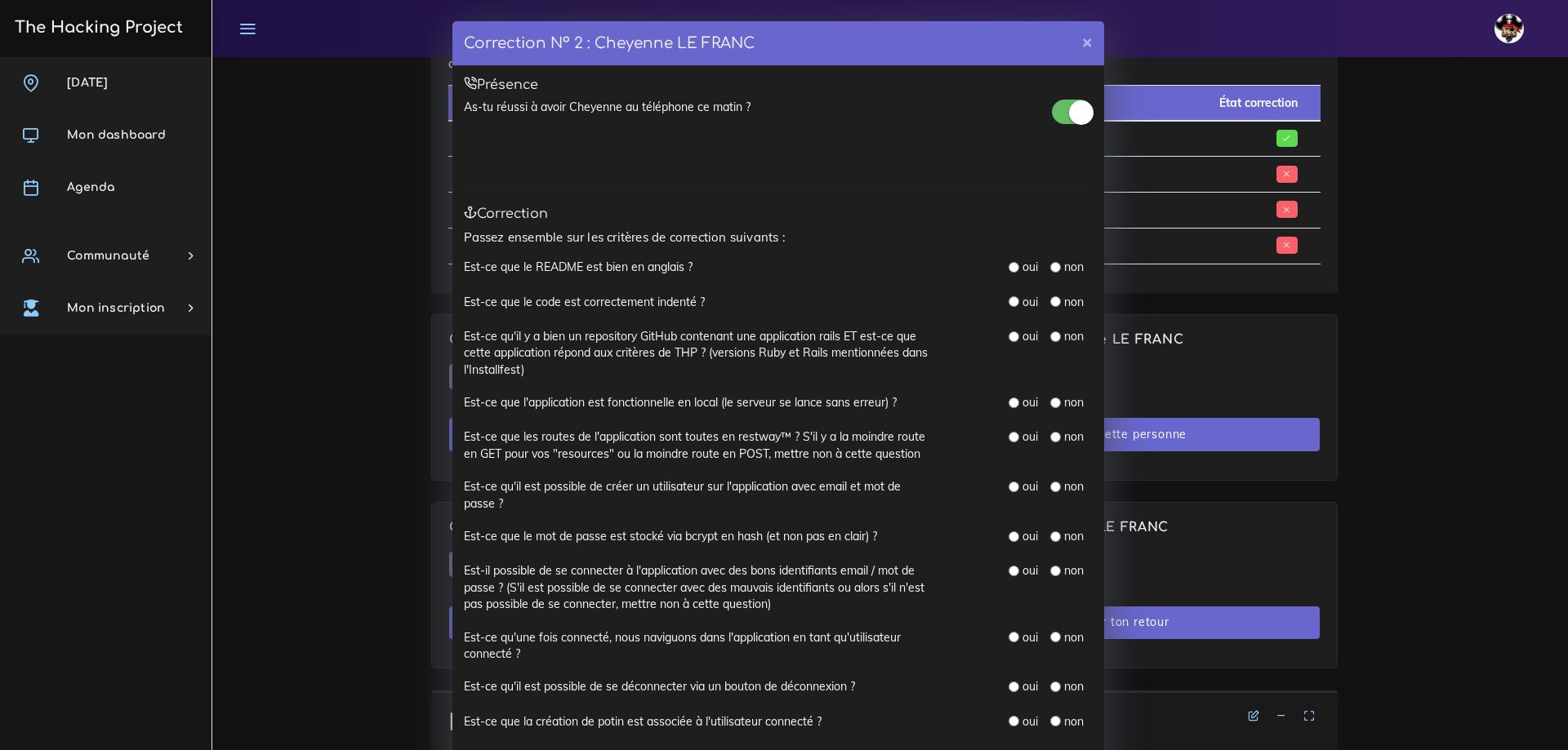
click at [1008, 270] on input "radio" at bounding box center [1013, 267] width 10 height 10
radio input "true"
click at [1011, 299] on input "radio" at bounding box center [1013, 302] width 10 height 10
radio input "true"
click at [1010, 333] on input "radio" at bounding box center [1013, 337] width 10 height 10
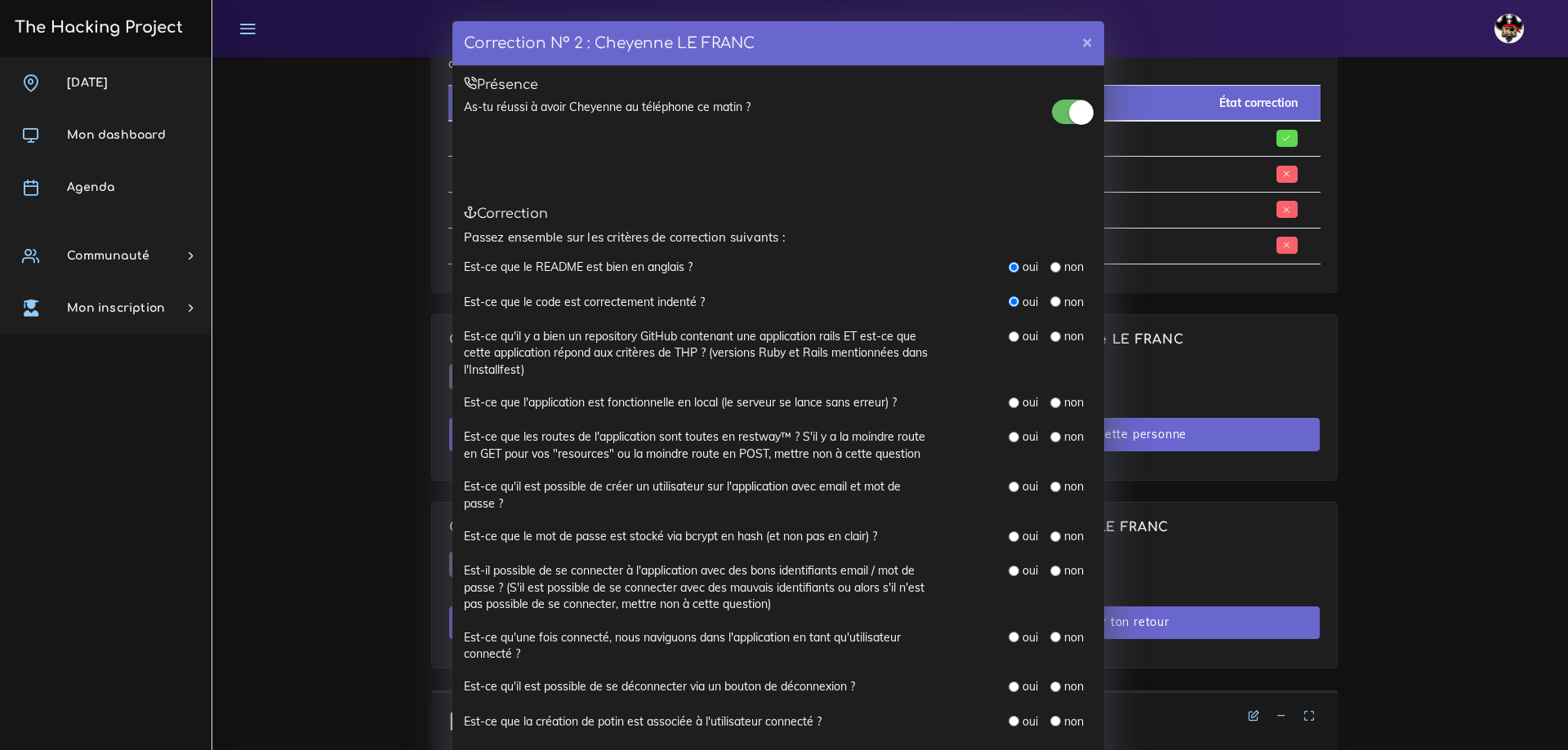
radio input "true"
click at [1008, 404] on input "radio" at bounding box center [1013, 402] width 10 height 10
radio input "true"
click at [1008, 432] on input "radio" at bounding box center [1013, 437] width 10 height 10
radio input "true"
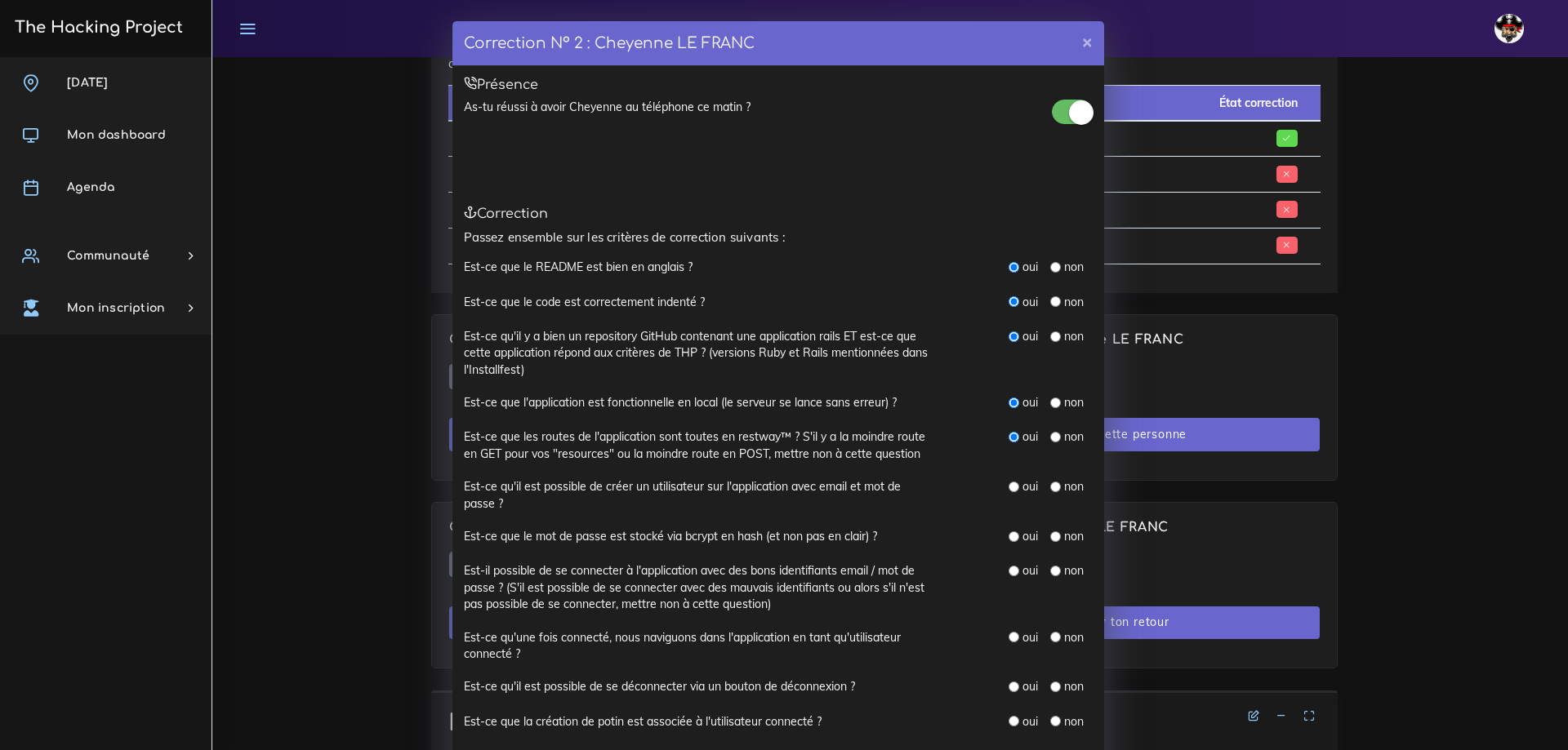
click at [1008, 491] on input "radio" at bounding box center [1013, 487] width 10 height 10
radio input "true"
click at [1008, 535] on input "radio" at bounding box center [1013, 536] width 10 height 10
radio input "true"
click at [1008, 573] on input "radio" at bounding box center [1013, 571] width 10 height 10
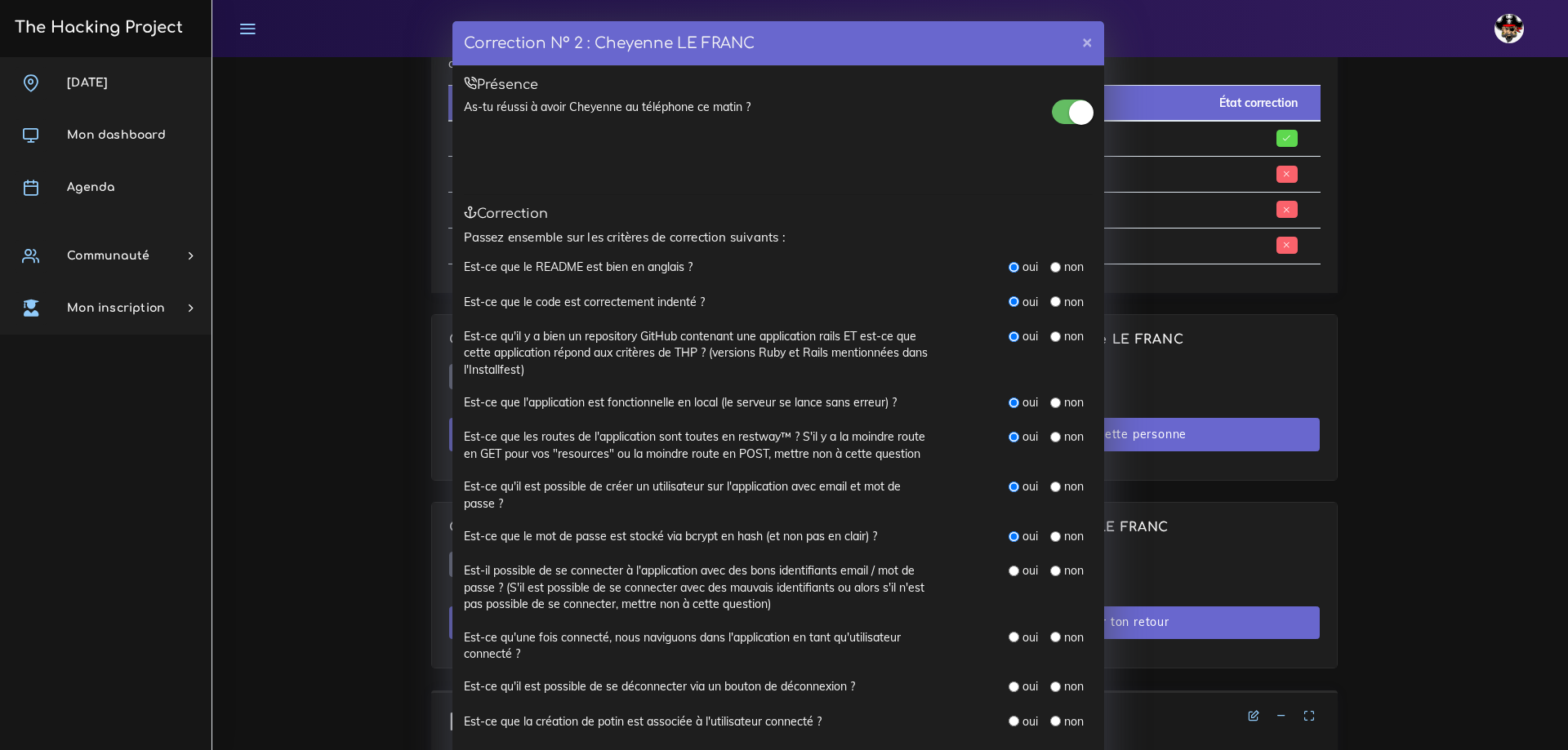
radio input "true"
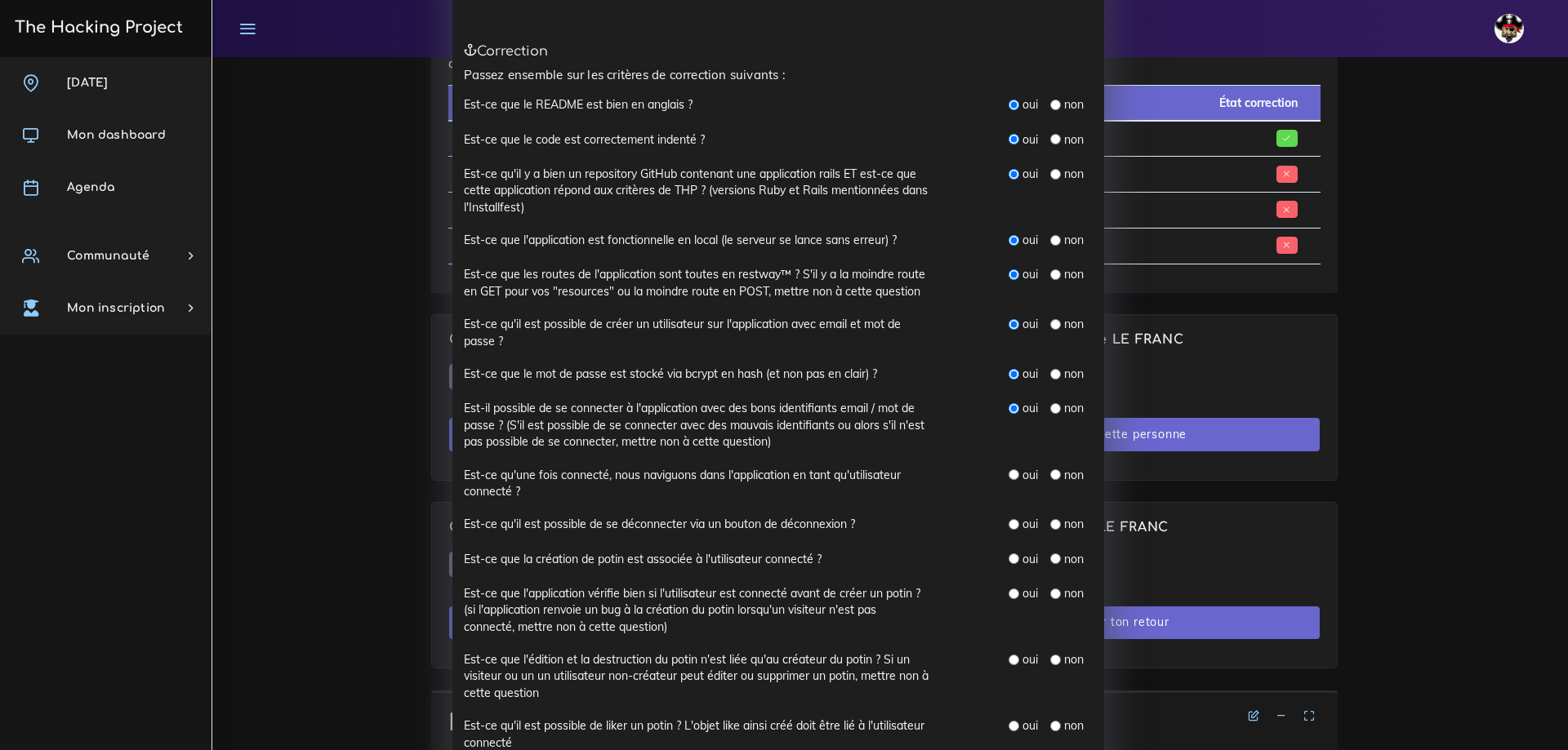
scroll to position [163, 0]
click at [1008, 474] on input "radio" at bounding box center [1013, 474] width 10 height 10
radio input "true"
click at [1008, 524] on input "radio" at bounding box center [1013, 524] width 10 height 10
radio input "true"
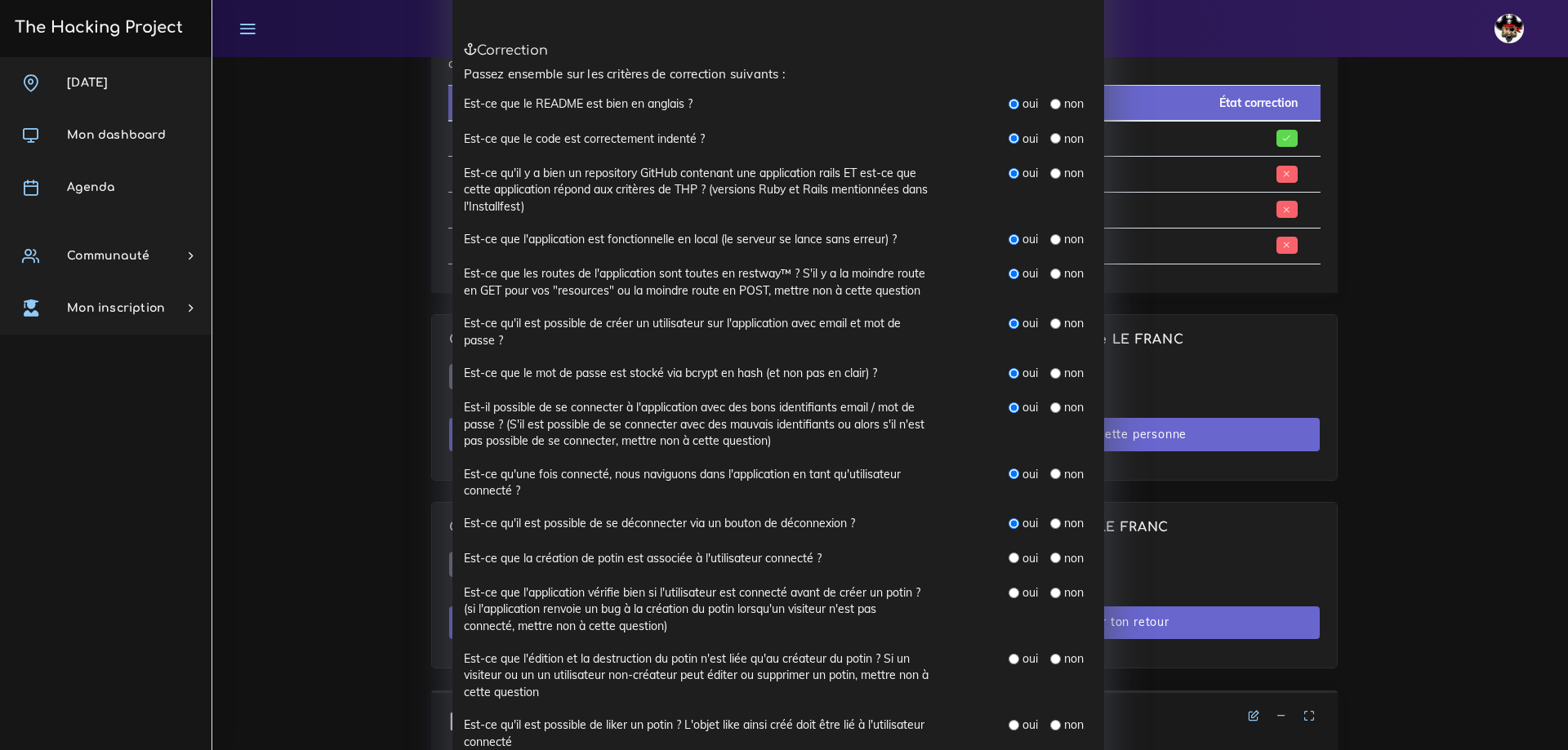
click at [1010, 556] on input "radio" at bounding box center [1013, 558] width 10 height 10
radio input "true"
click at [1009, 593] on input "radio" at bounding box center [1013, 593] width 10 height 10
radio input "true"
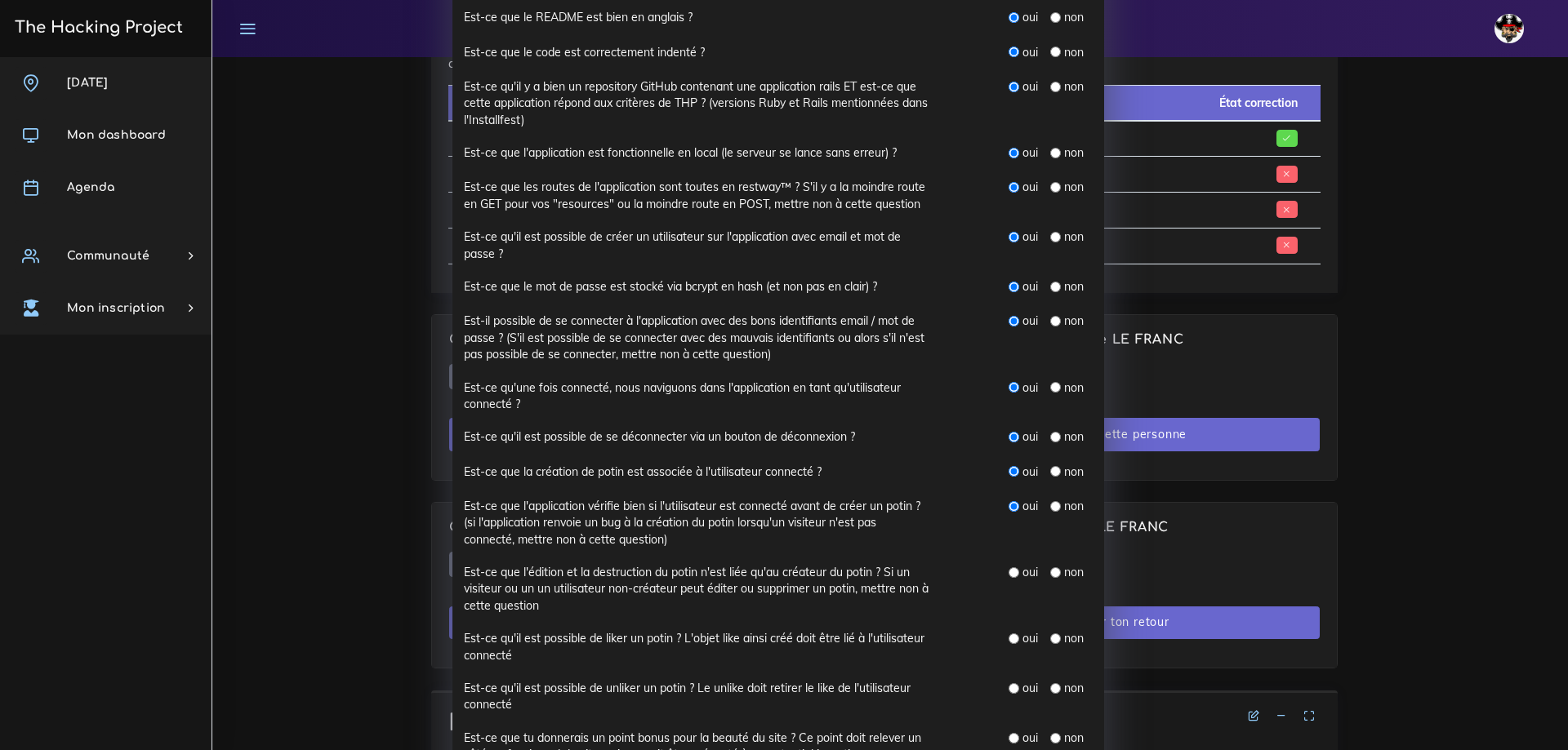
scroll to position [326, 0]
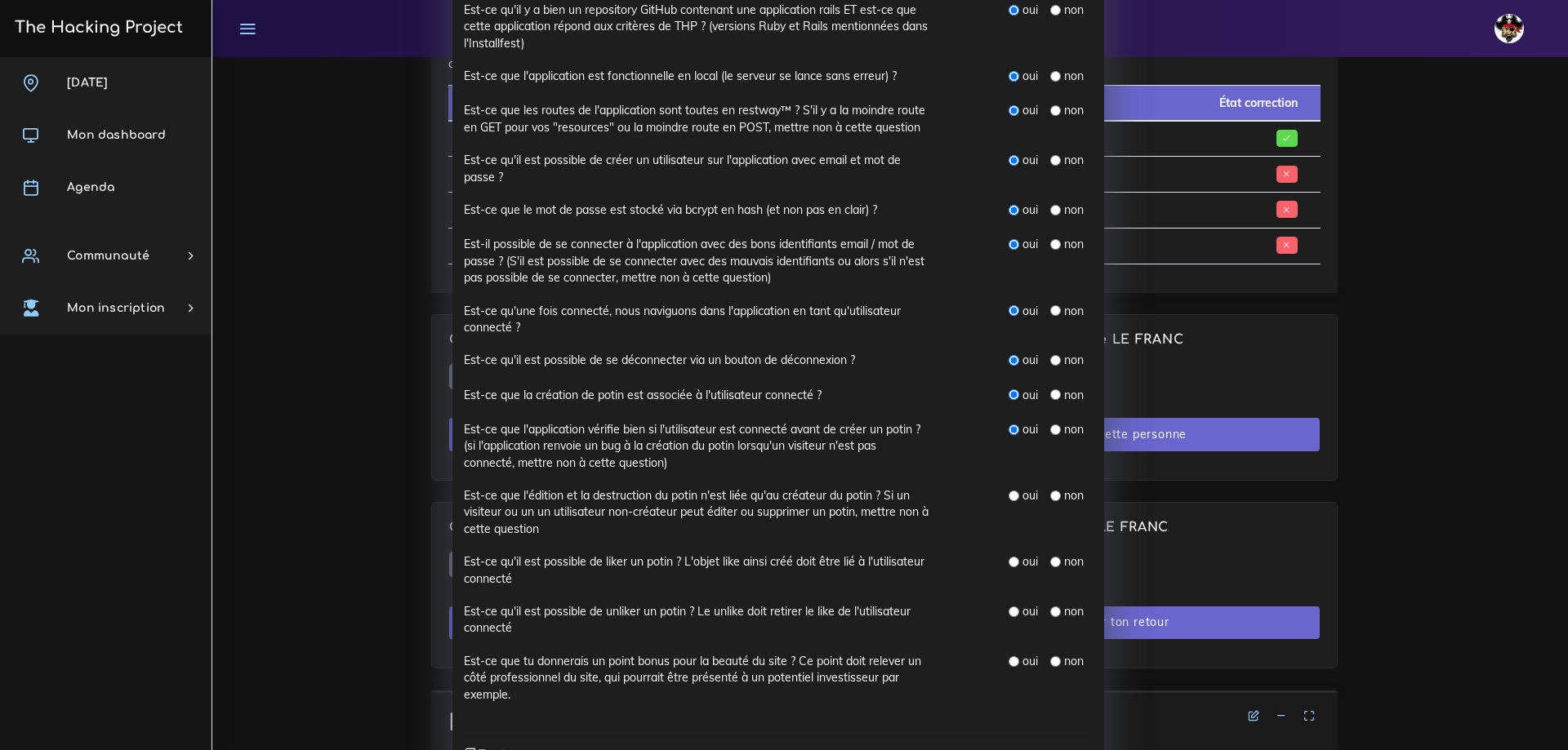
click at [1008, 495] on input "radio" at bounding box center [1013, 495] width 10 height 10
radio input "true"
drag, startPoint x: 1052, startPoint y: 560, endPoint x: 1052, endPoint y: 574, distance: 14.0
click at [1052, 560] on input "radio" at bounding box center [1055, 562] width 10 height 10
radio input "true"
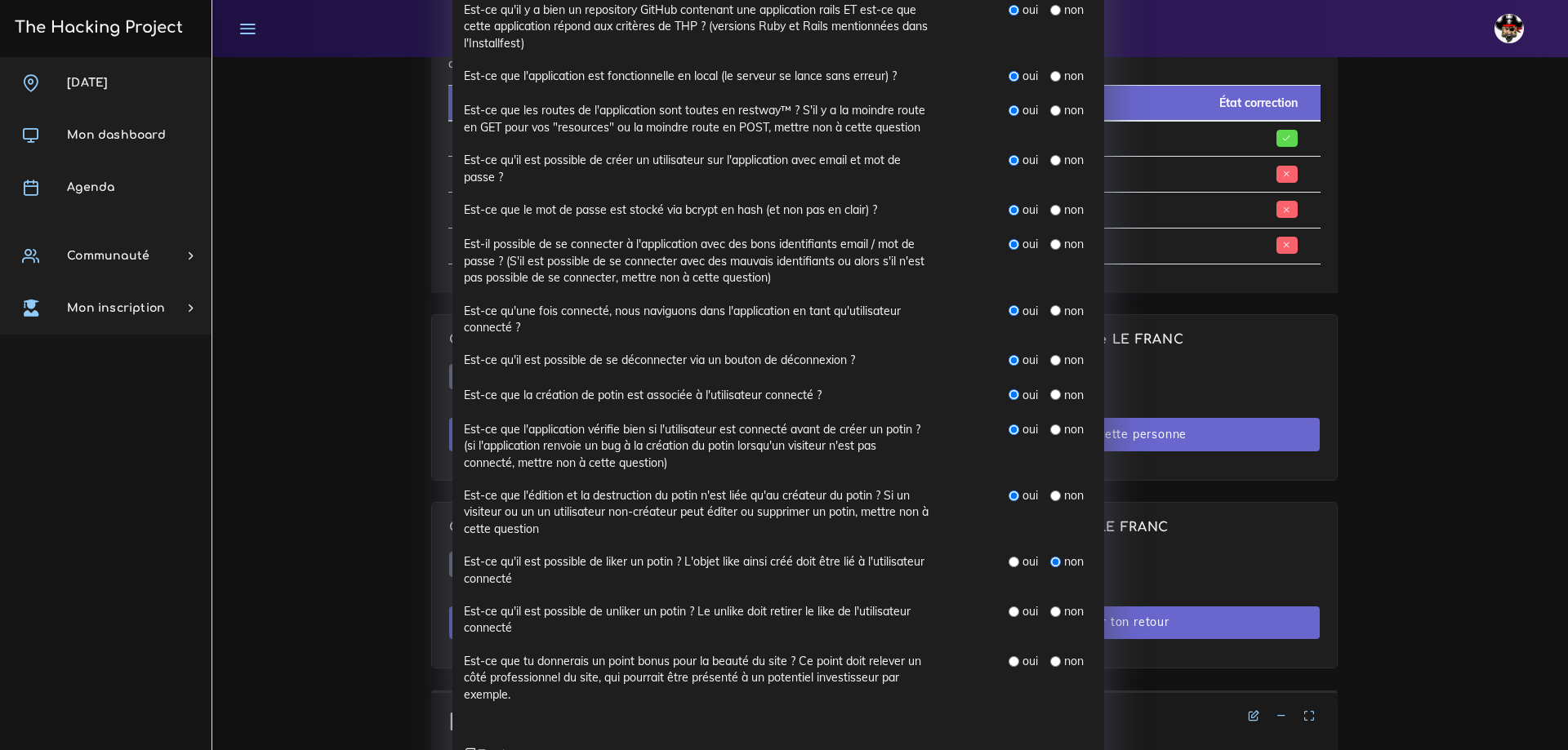
drag, startPoint x: 1047, startPoint y: 612, endPoint x: 1040, endPoint y: 630, distance: 19.3
click at [1050, 613] on input "radio" at bounding box center [1055, 612] width 10 height 10
radio input "true"
click at [1008, 665] on input "radio" at bounding box center [1013, 661] width 10 height 10
radio input "true"
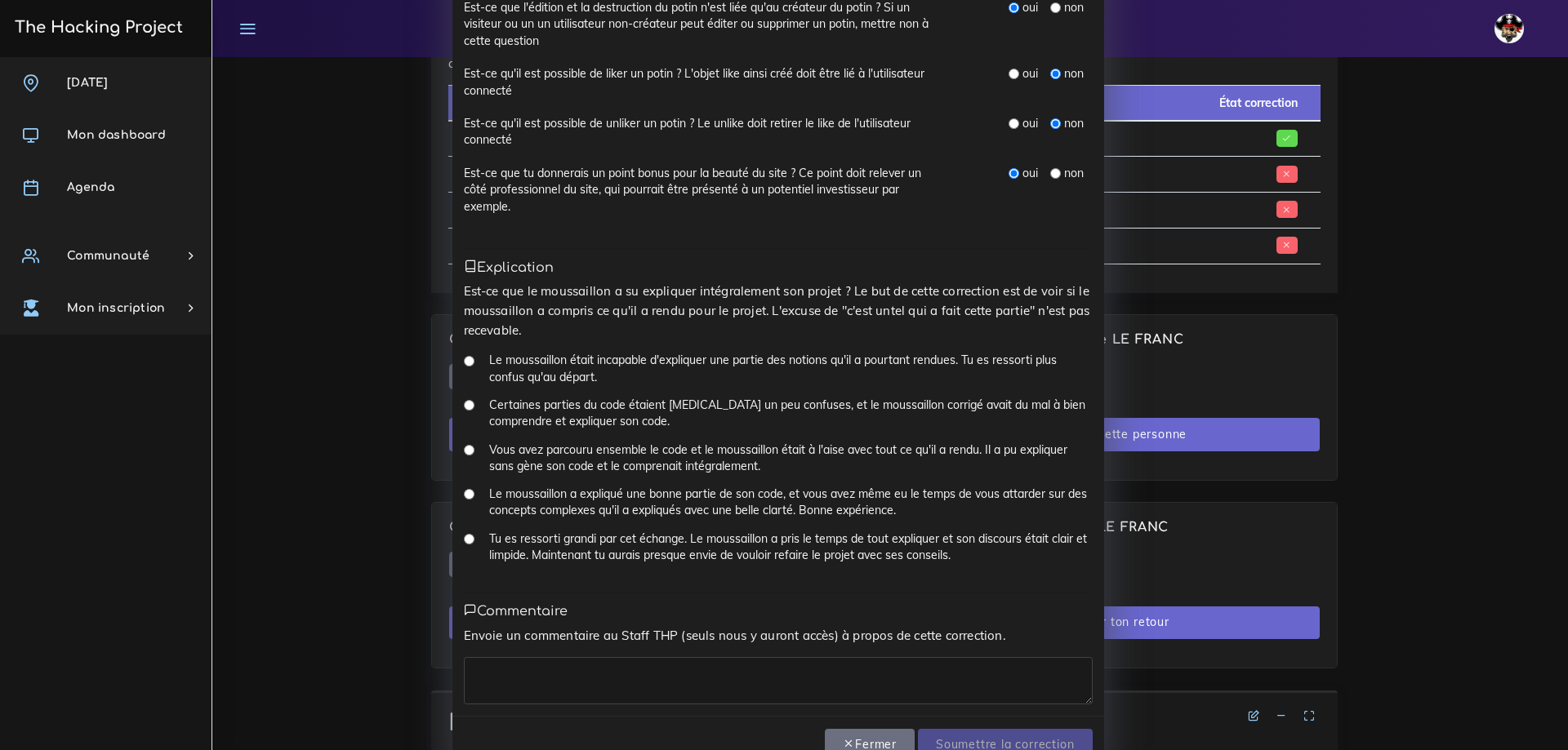
scroll to position [817, 0]
click at [464, 542] on input "Tu es ressorti grandi par cet échange. Le moussaillon a pris le temps de tout e…" at bounding box center [469, 537] width 10 height 10
radio input "true"
click at [521, 665] on textarea at bounding box center [778, 679] width 629 height 47
paste textarea "Vraiment parfait."
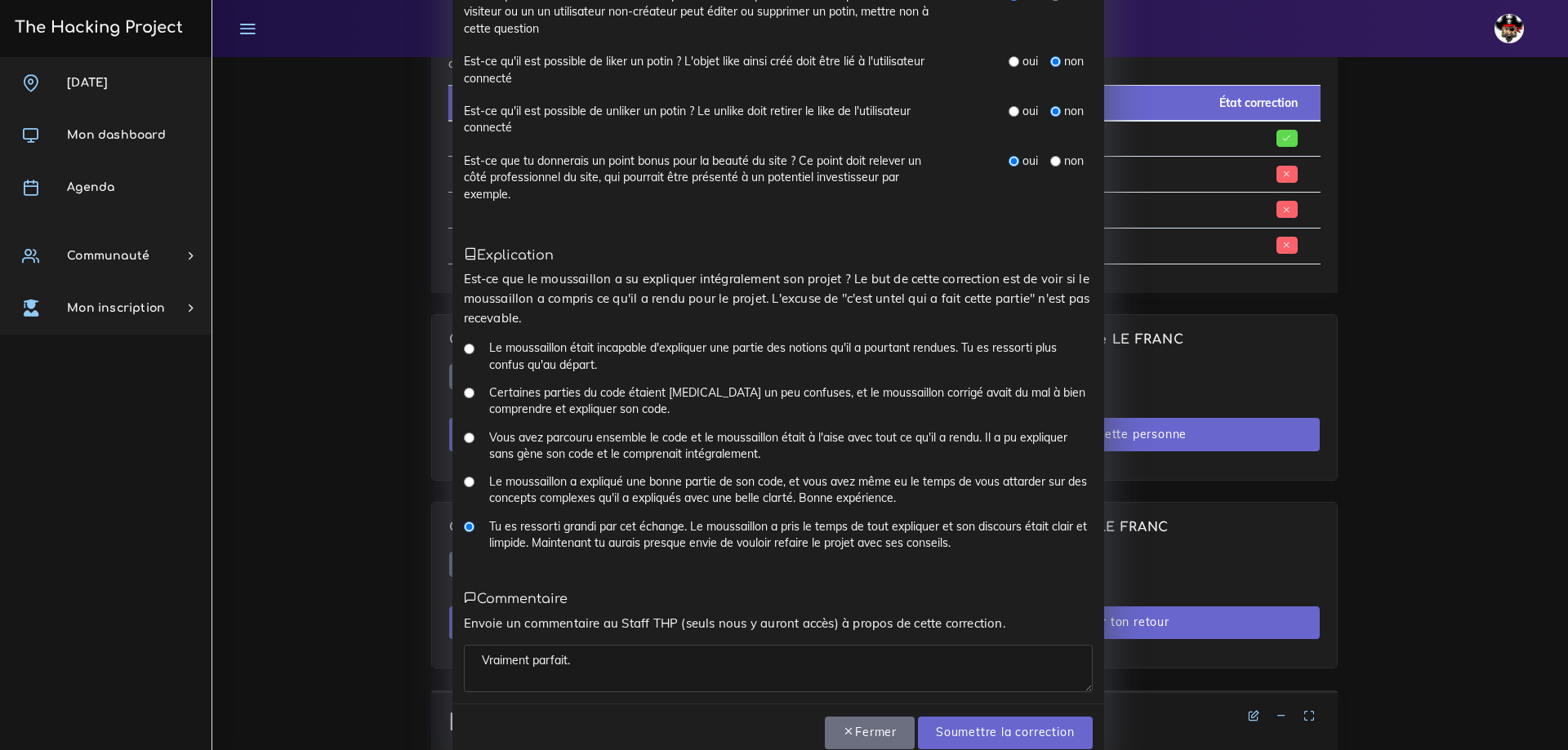
scroll to position [859, 0]
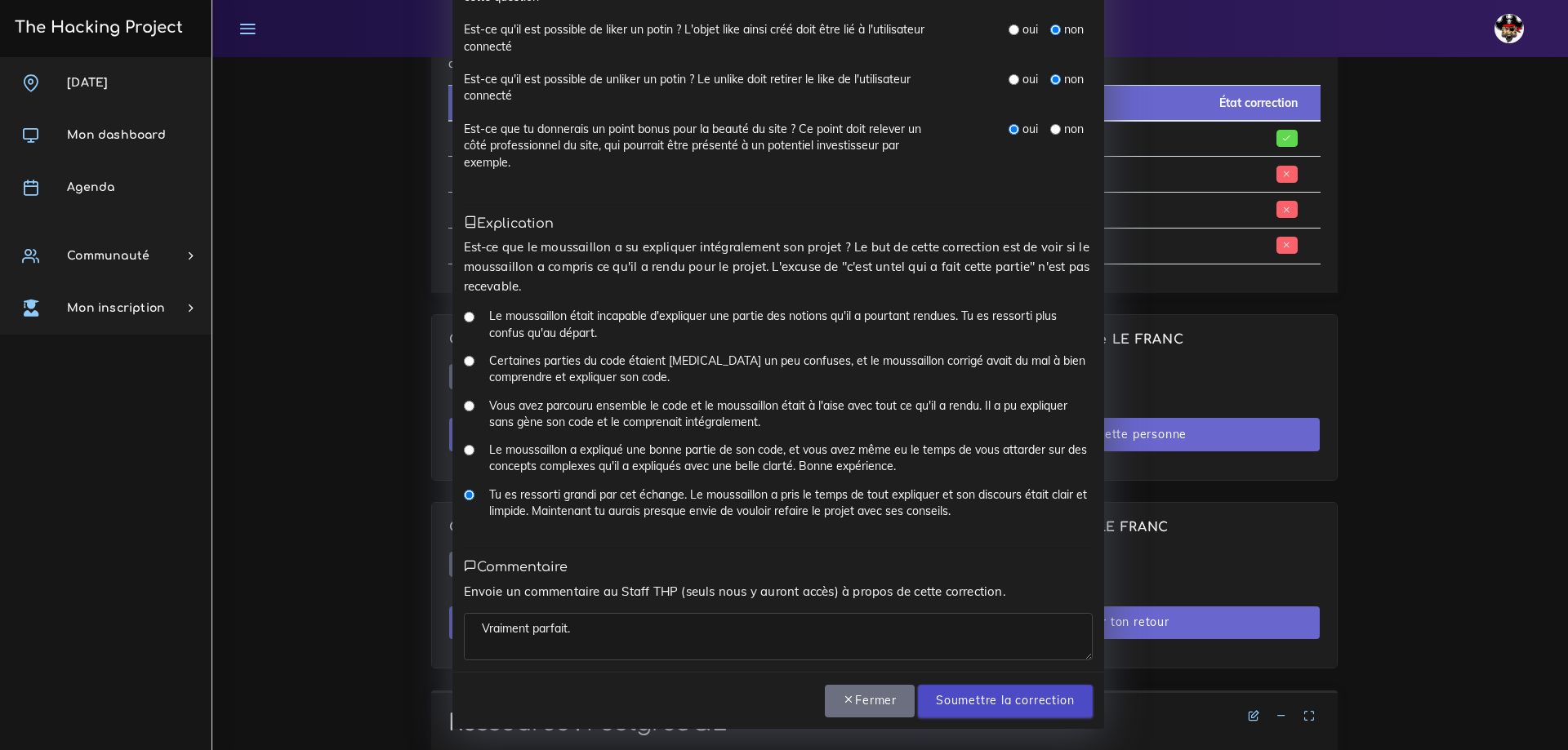
type textarea "Vraiment parfait."
click at [1025, 699] on input "Soumettre la correction" at bounding box center [1005, 701] width 174 height 33
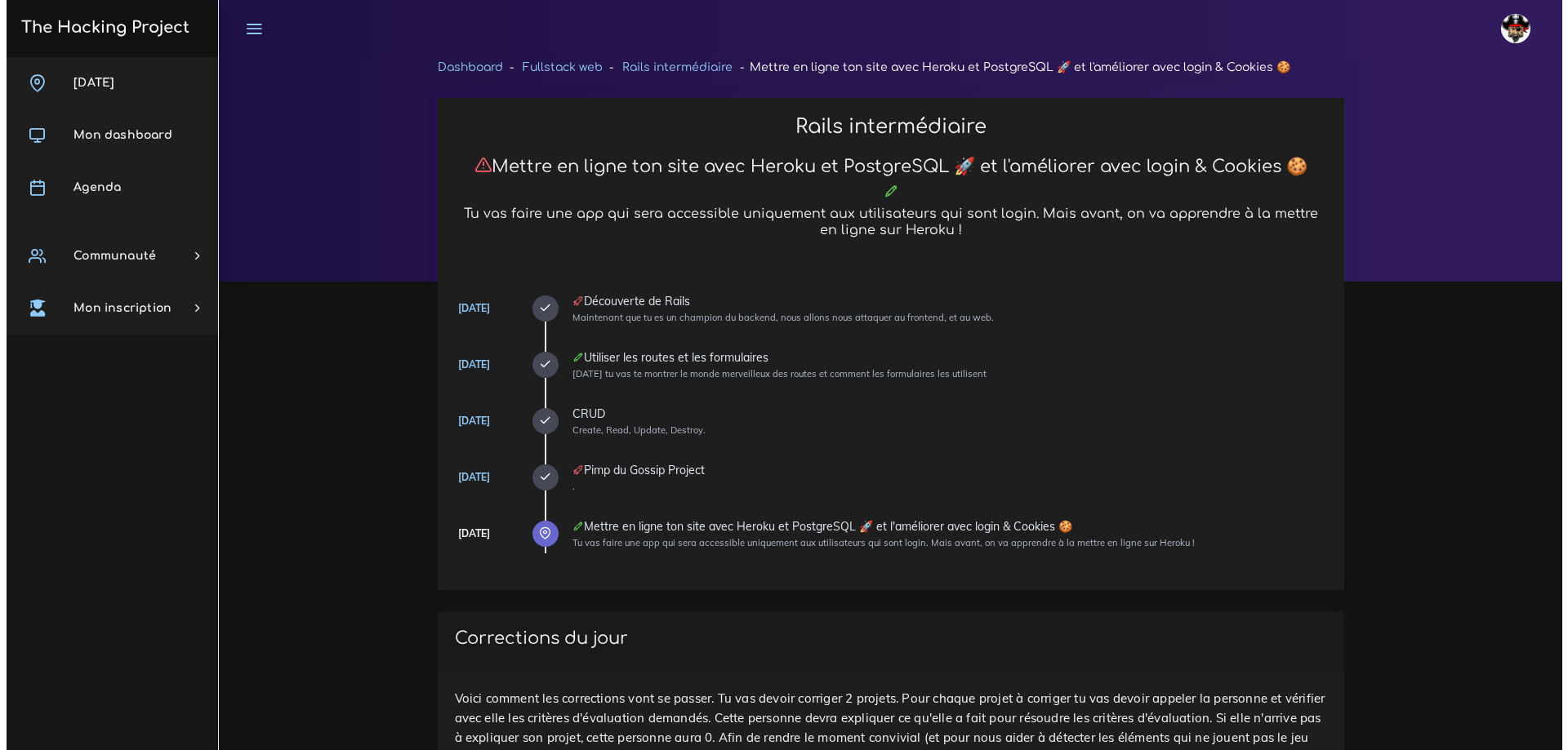
scroll to position [813, 0]
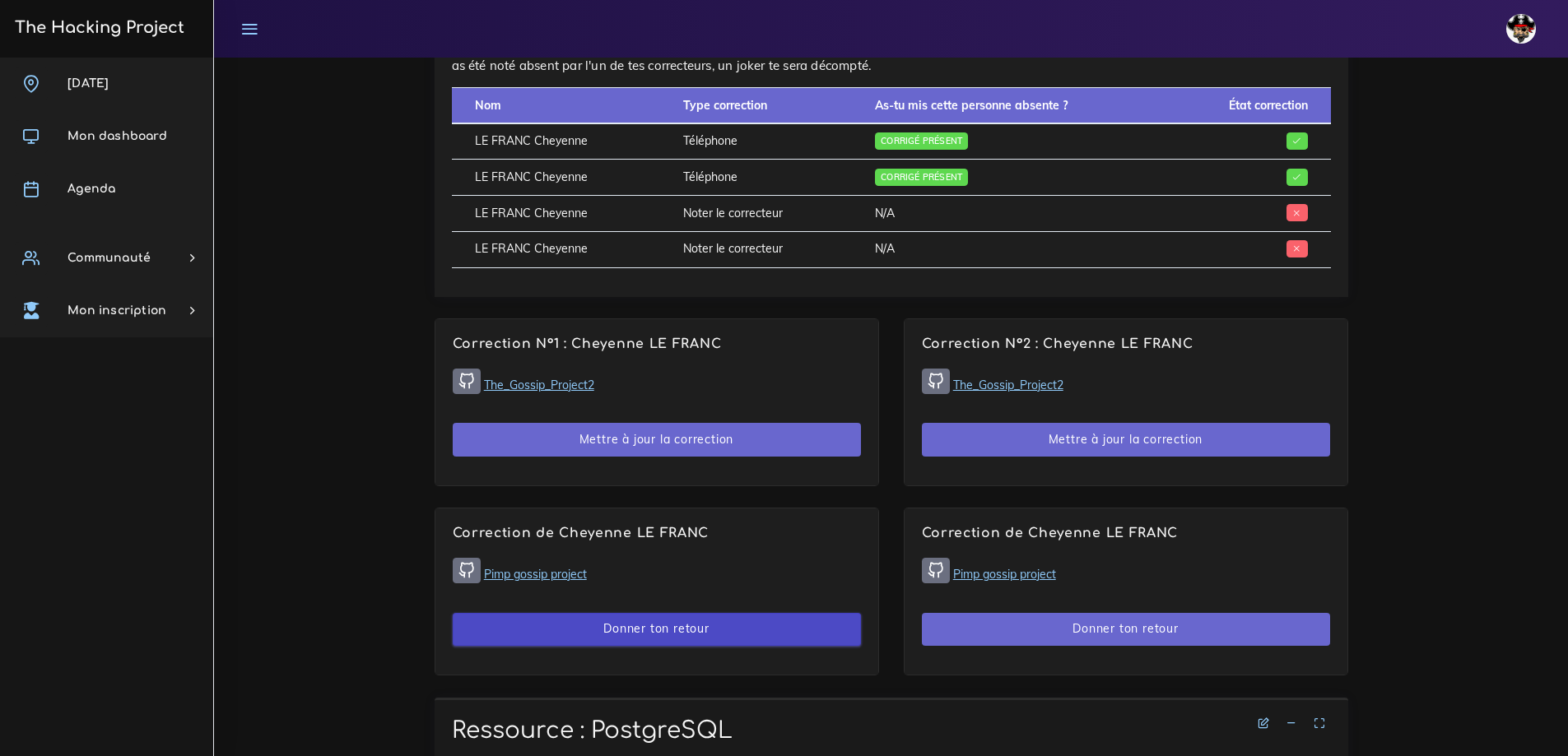
click at [674, 622] on button "Donner ton retour" at bounding box center [657, 629] width 408 height 34
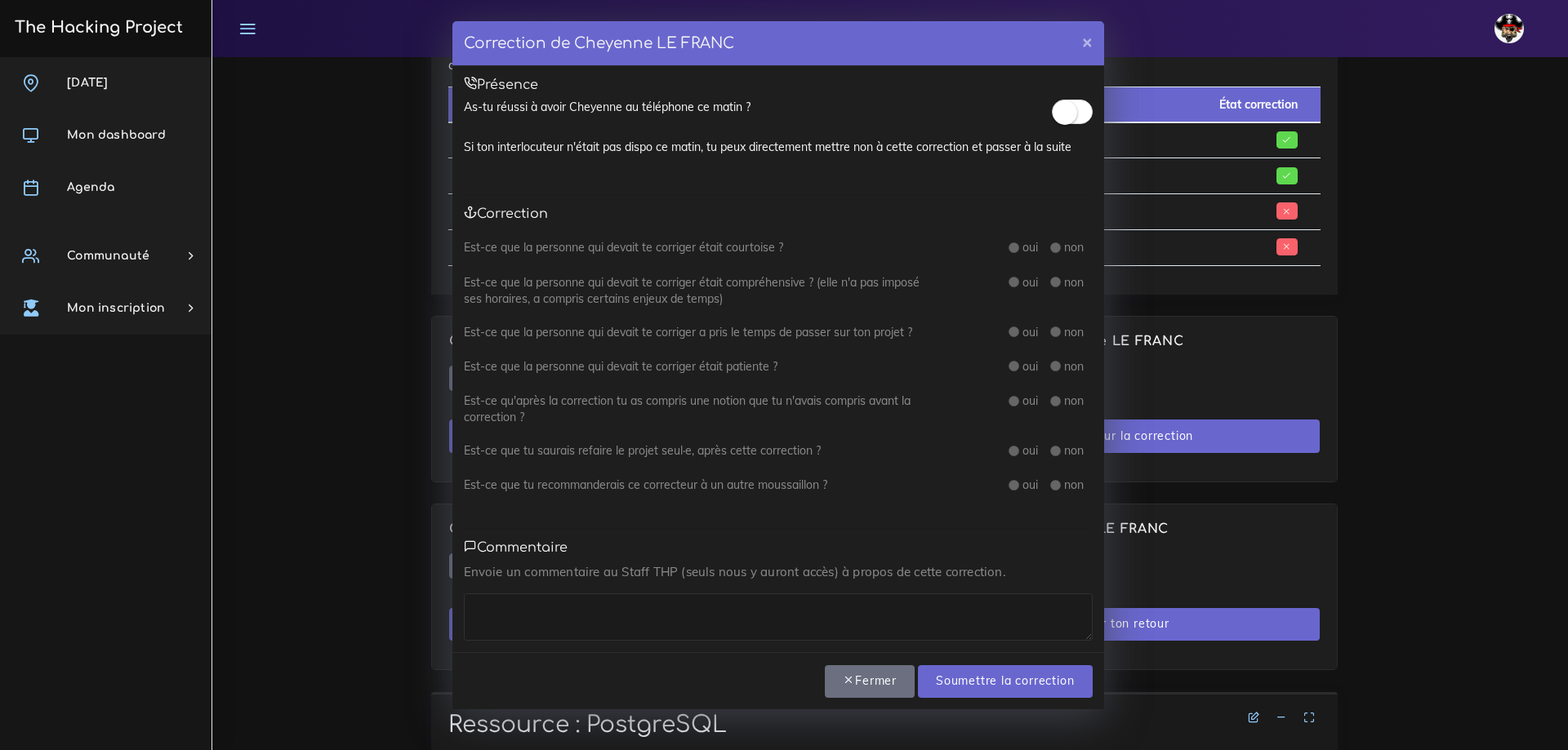
click at [1074, 102] on span at bounding box center [1072, 112] width 41 height 25
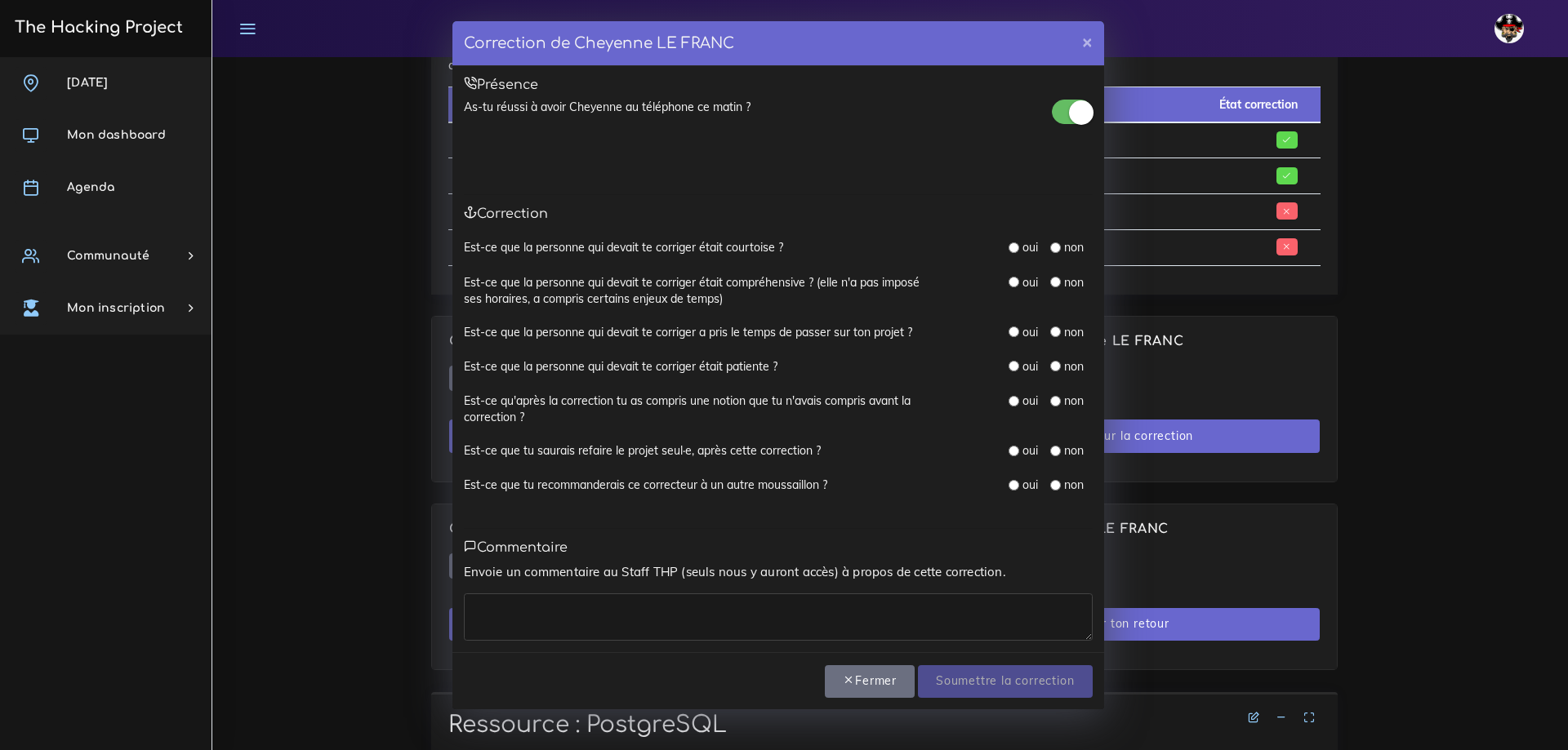
click at [1013, 249] on input "radio" at bounding box center [1013, 248] width 10 height 10
radio input "true"
drag, startPoint x: 1011, startPoint y: 281, endPoint x: 1013, endPoint y: 298, distance: 17.1
click at [1011, 281] on input "radio" at bounding box center [1013, 282] width 10 height 10
radio input "true"
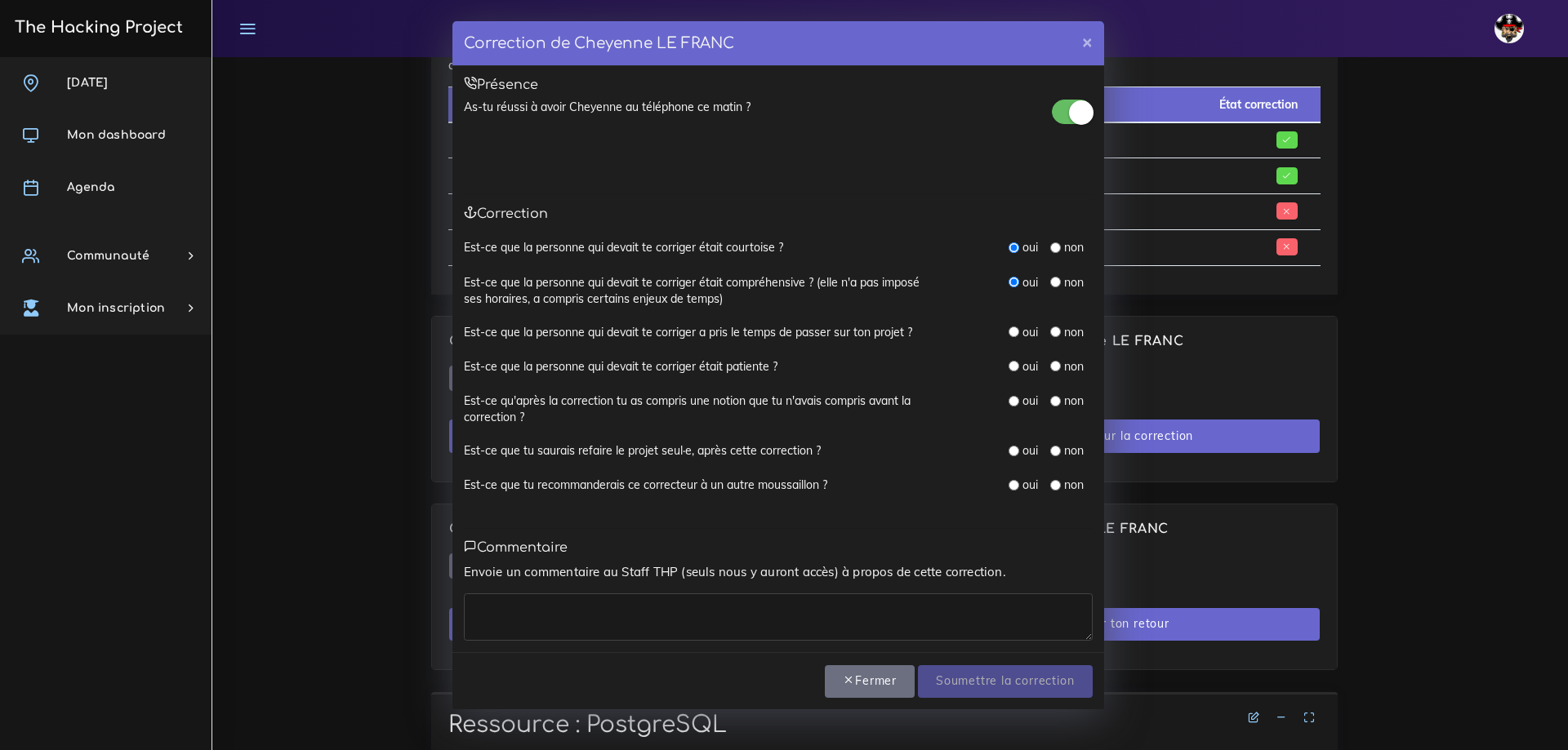
click at [1013, 331] on input "radio" at bounding box center [1013, 331] width 10 height 10
radio input "true"
click at [1012, 376] on div "oui non" at bounding box center [1050, 367] width 84 height 18
click at [1013, 370] on input "radio" at bounding box center [1013, 366] width 10 height 10
radio input "true"
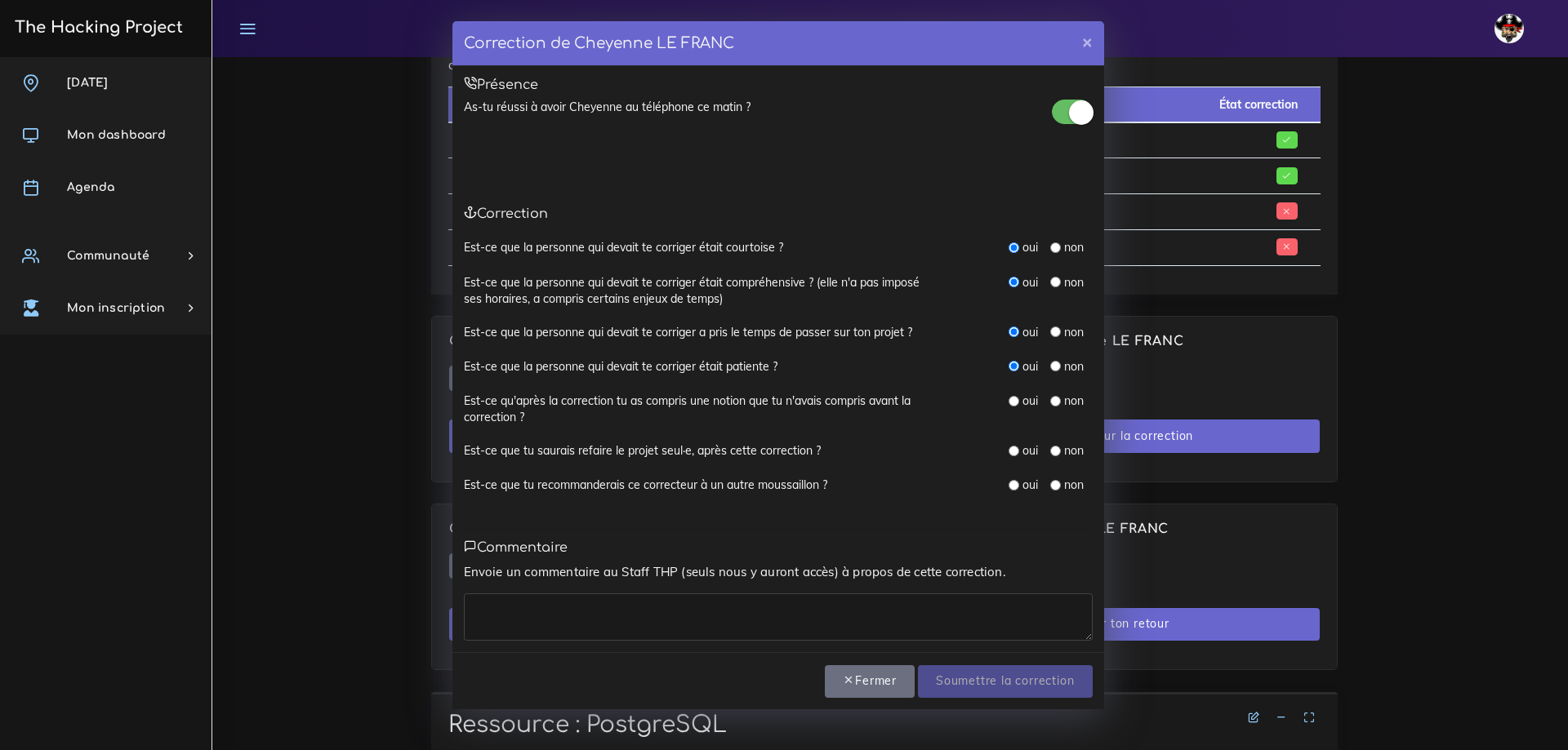
click at [1013, 397] on input "radio" at bounding box center [1013, 401] width 10 height 10
radio input "true"
click at [1017, 450] on input "radio" at bounding box center [1013, 451] width 10 height 10
radio input "true"
click at [1013, 481] on input "radio" at bounding box center [1013, 485] width 10 height 10
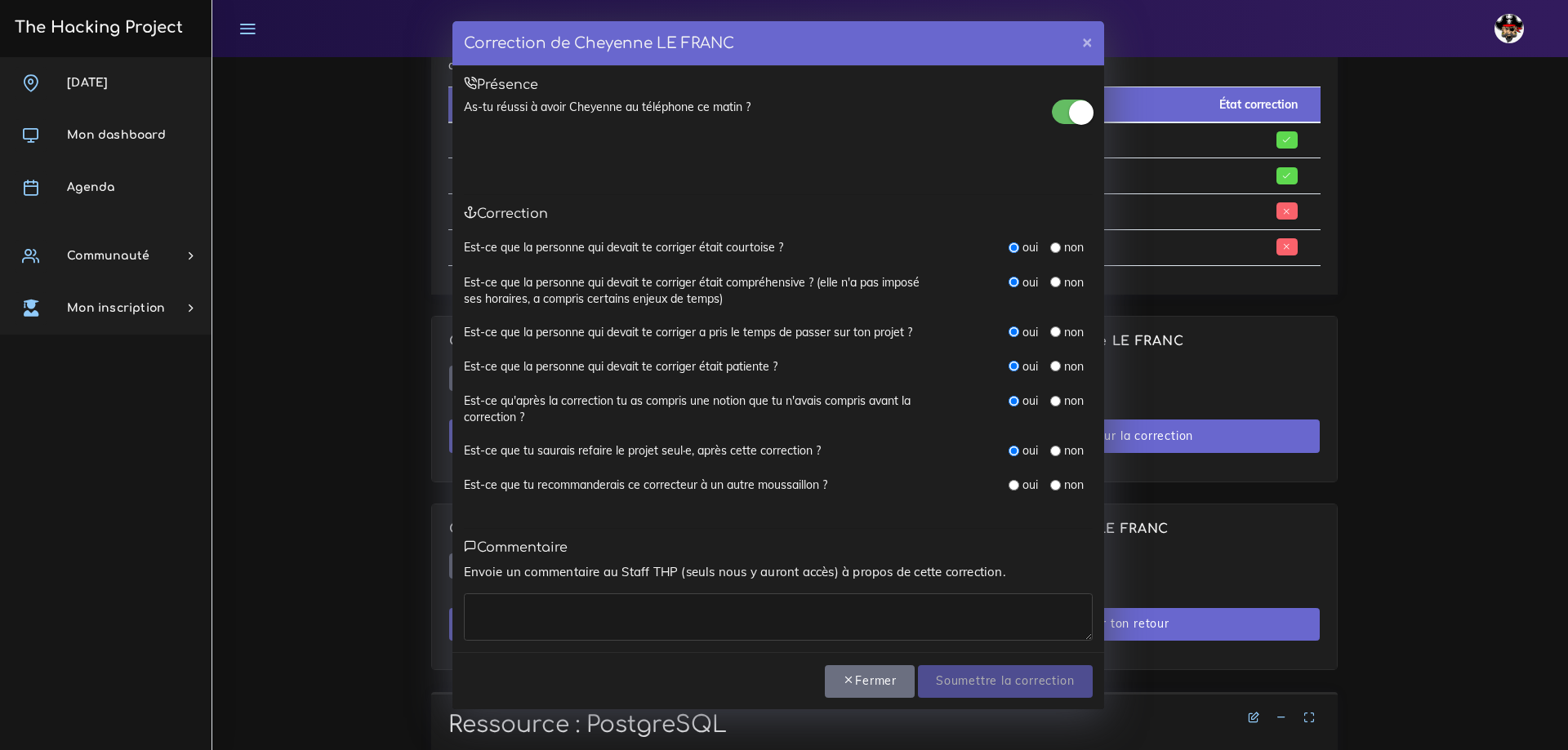
radio input "true"
click at [788, 614] on textarea at bounding box center [778, 617] width 629 height 47
paste textarea "Vraiment parfait."
type textarea "Vraiment parfait."
click at [968, 669] on input "Soumettre la correction" at bounding box center [1005, 682] width 174 height 33
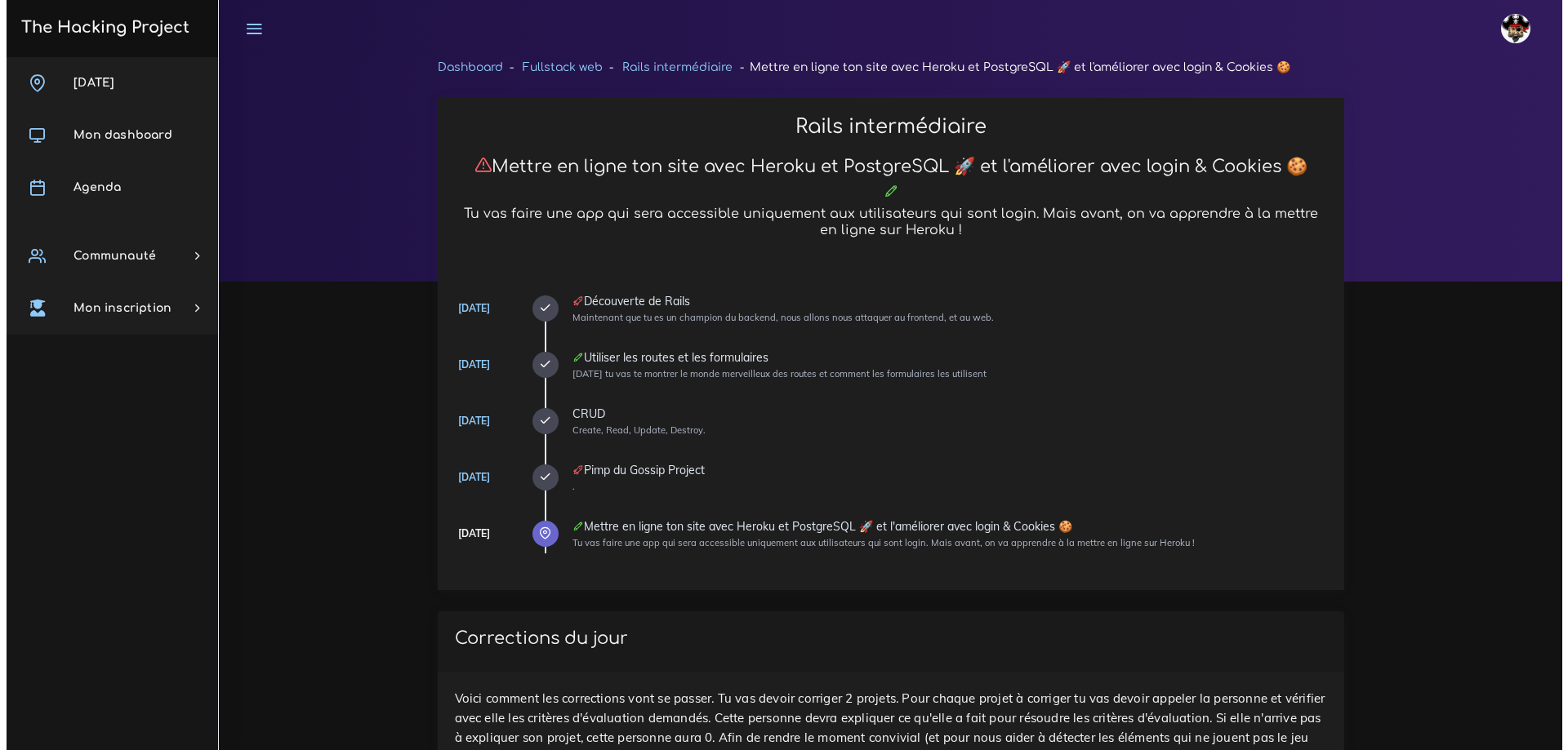
scroll to position [812, 0]
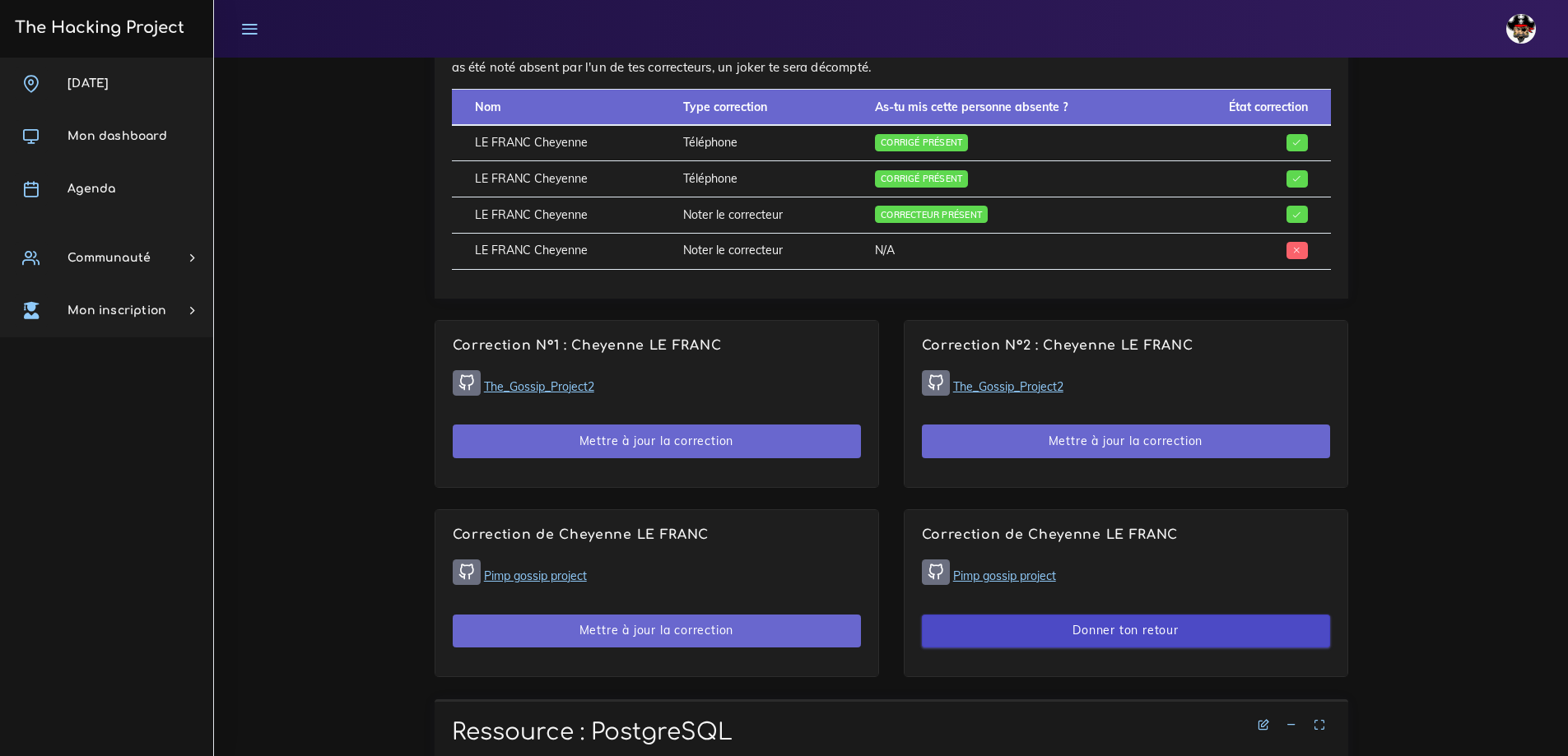
drag, startPoint x: 0, startPoint y: 0, endPoint x: 1044, endPoint y: 633, distance: 1220.9
click at [1044, 633] on button "Donner ton retour" at bounding box center [1126, 631] width 408 height 34
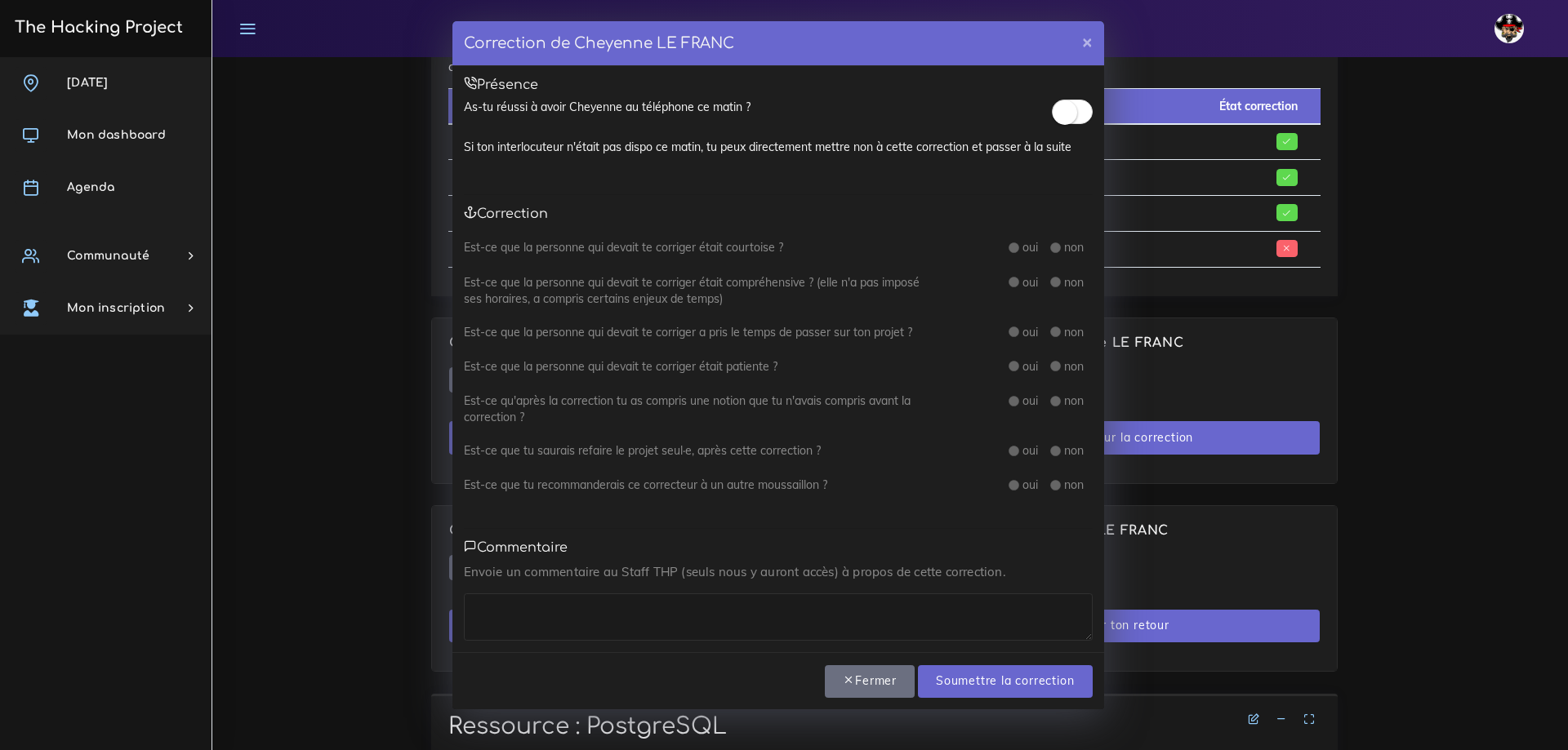
click at [1072, 114] on small at bounding box center [1065, 113] width 25 height 25
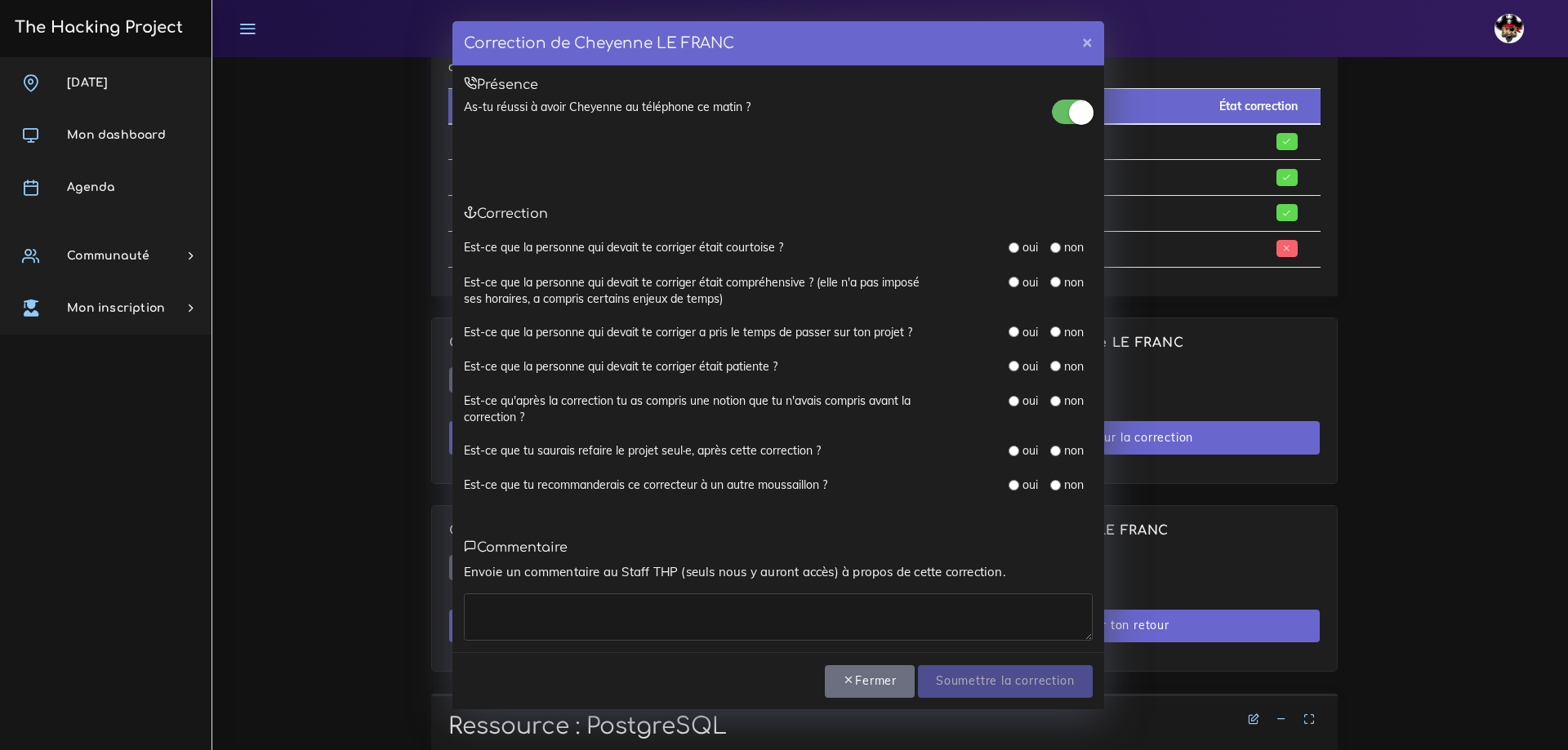
click at [1009, 244] on input "radio" at bounding box center [1013, 248] width 10 height 10
radio input "true"
drag, startPoint x: 1011, startPoint y: 280, endPoint x: 1012, endPoint y: 290, distance: 10.0
click at [1011, 281] on input "radio" at bounding box center [1013, 282] width 10 height 10
radio input "true"
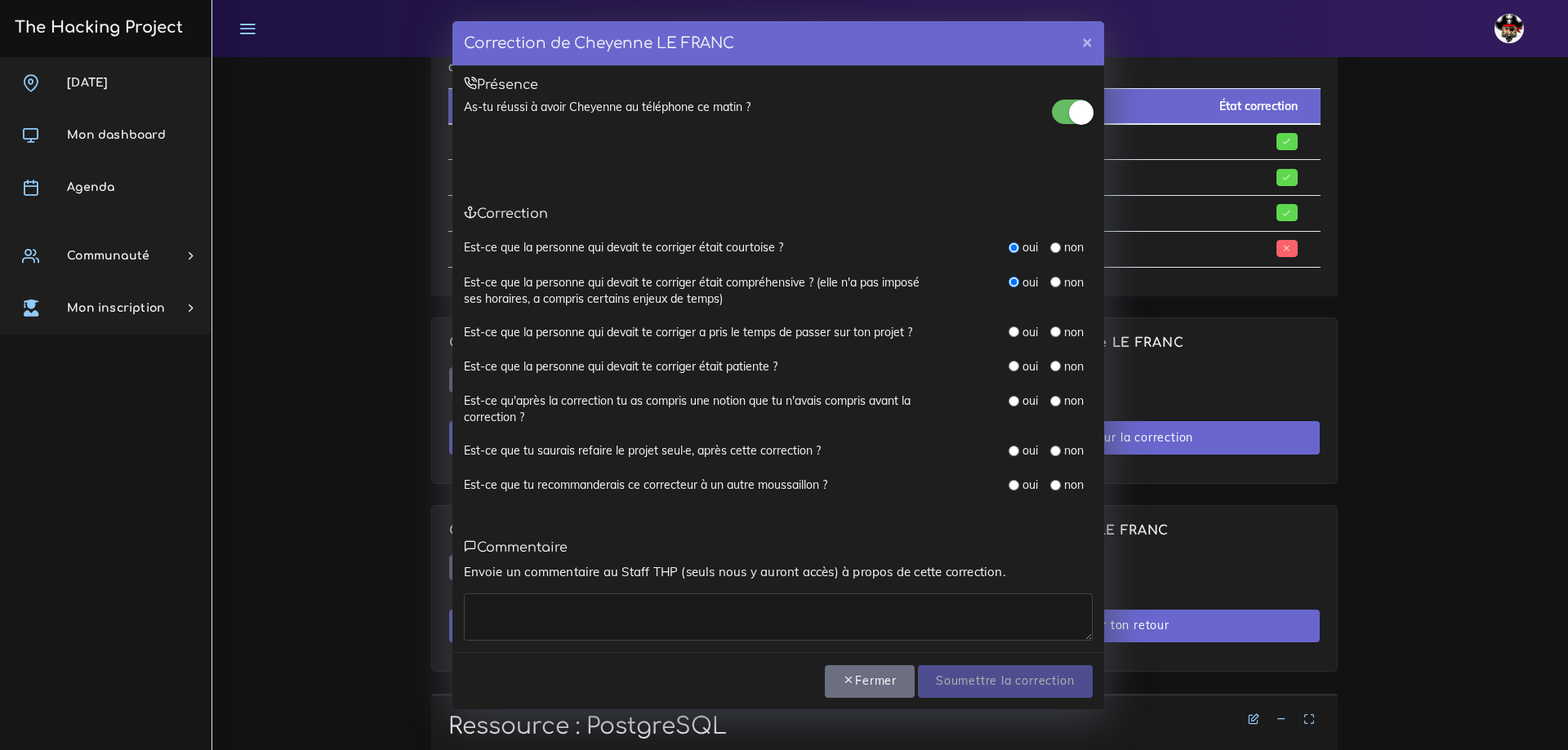
click at [1012, 333] on input "radio" at bounding box center [1013, 331] width 10 height 10
radio input "true"
click at [1015, 367] on input "radio" at bounding box center [1013, 366] width 10 height 10
radio input "true"
drag, startPoint x: 1012, startPoint y: 398, endPoint x: 1010, endPoint y: 408, distance: 10.2
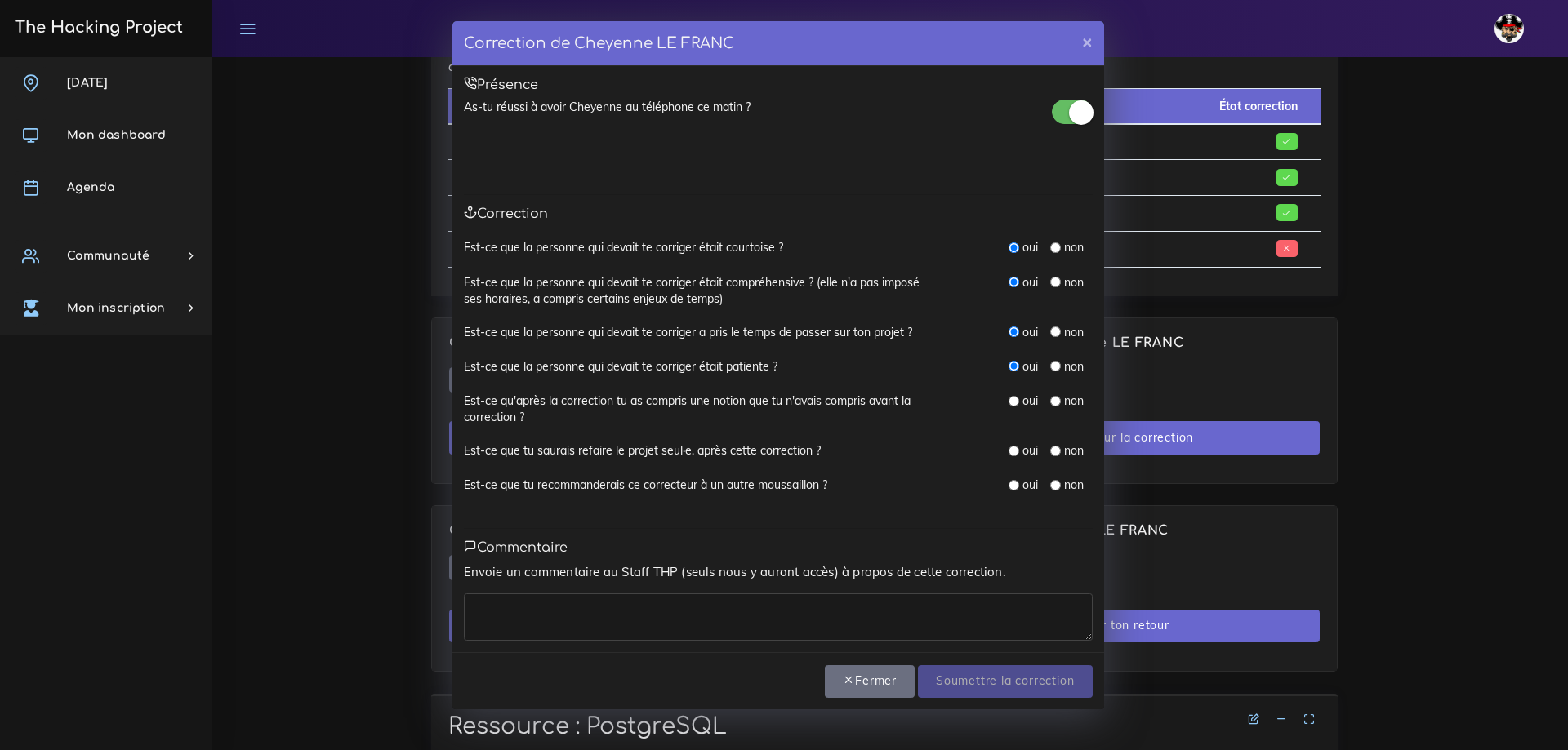
click at [1012, 398] on input "radio" at bounding box center [1013, 401] width 10 height 10
radio input "true"
click at [1008, 452] on input "radio" at bounding box center [1013, 451] width 10 height 10
radio input "true"
click at [1015, 484] on input "radio" at bounding box center [1013, 485] width 10 height 10
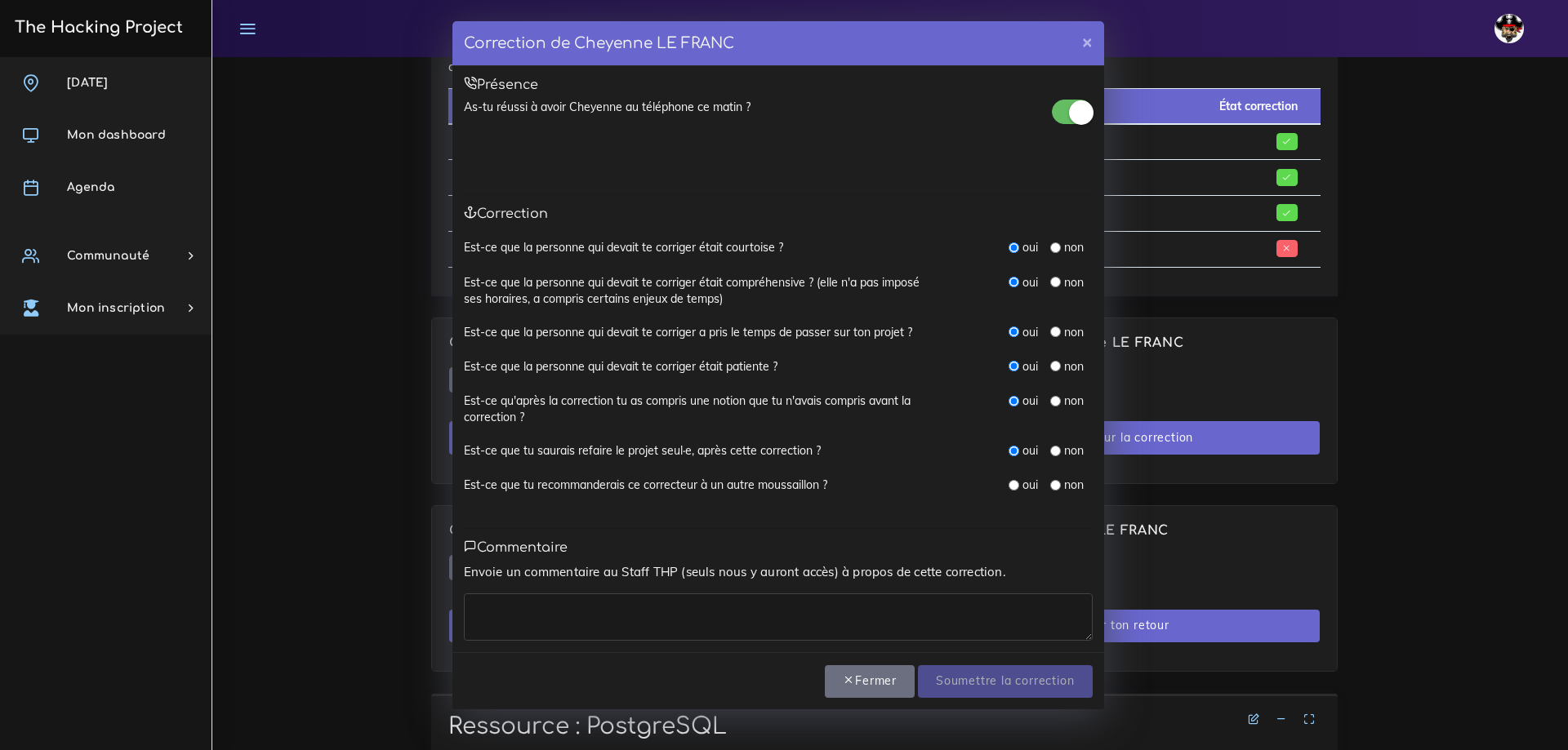
radio input "true"
click at [864, 616] on textarea at bounding box center [778, 617] width 629 height 47
paste textarea "Vraiment parfait."
type textarea "Vraiment parfait."
click at [1007, 677] on input "Soumettre la correction" at bounding box center [1005, 682] width 174 height 33
